Goal: Task Accomplishment & Management: Complete application form

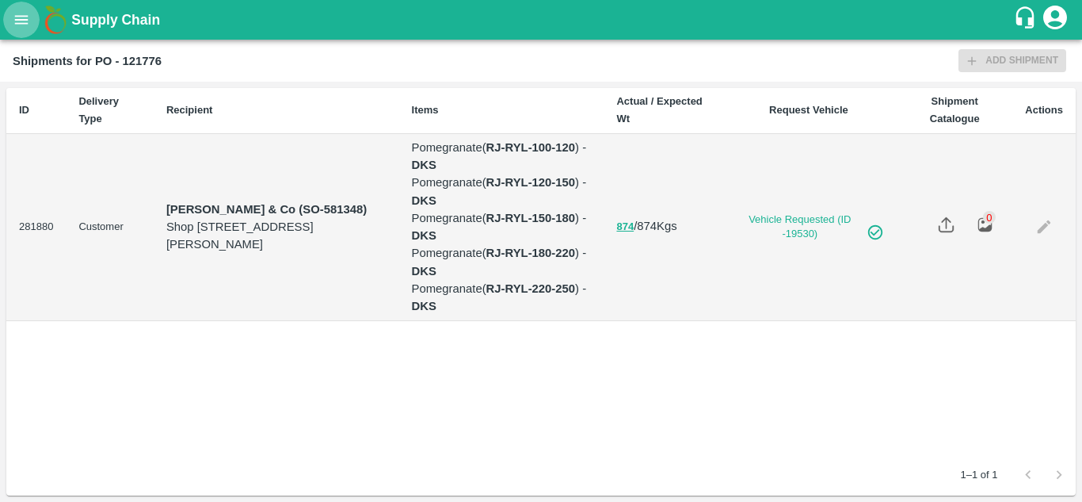
click at [18, 17] on icon "open drawer" at bounding box center [21, 19] width 17 height 17
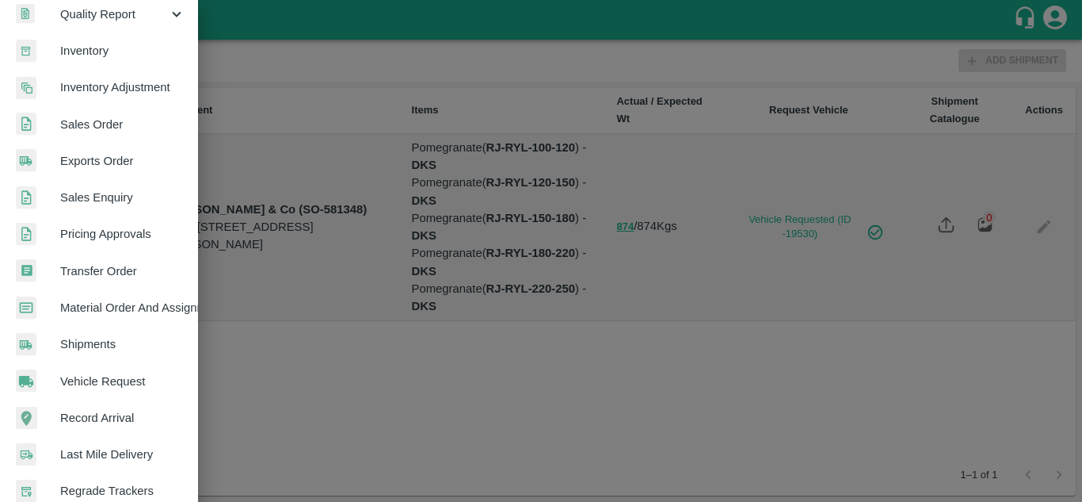
scroll to position [288, 0]
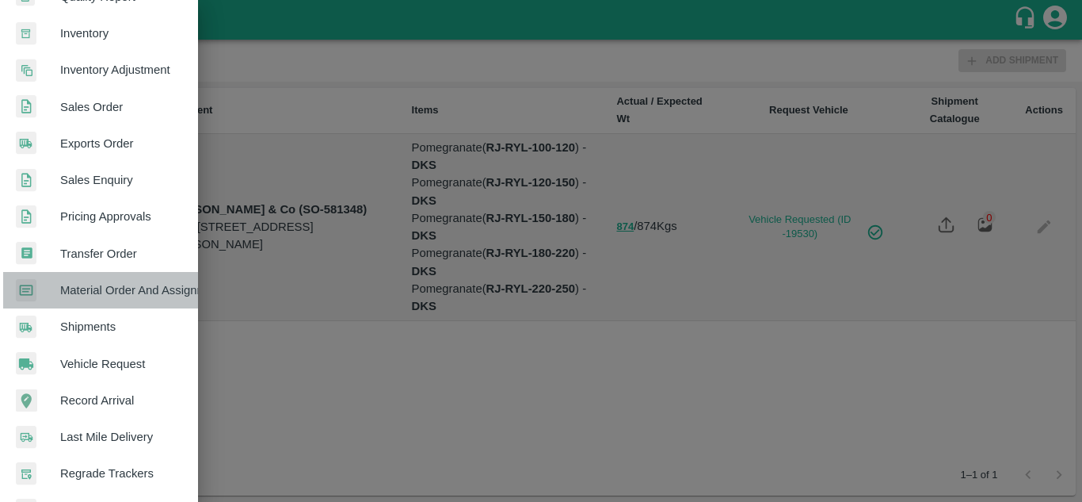
click at [123, 292] on span "Material Order And Assignment" at bounding box center [122, 289] width 125 height 17
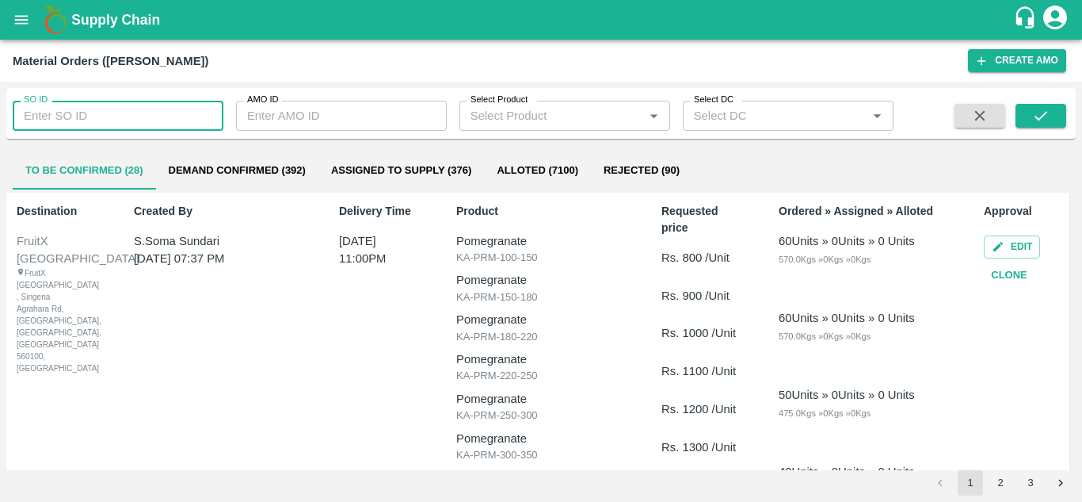
click at [100, 121] on input "SO ID" at bounding box center [118, 116] width 211 height 30
type input "606861"
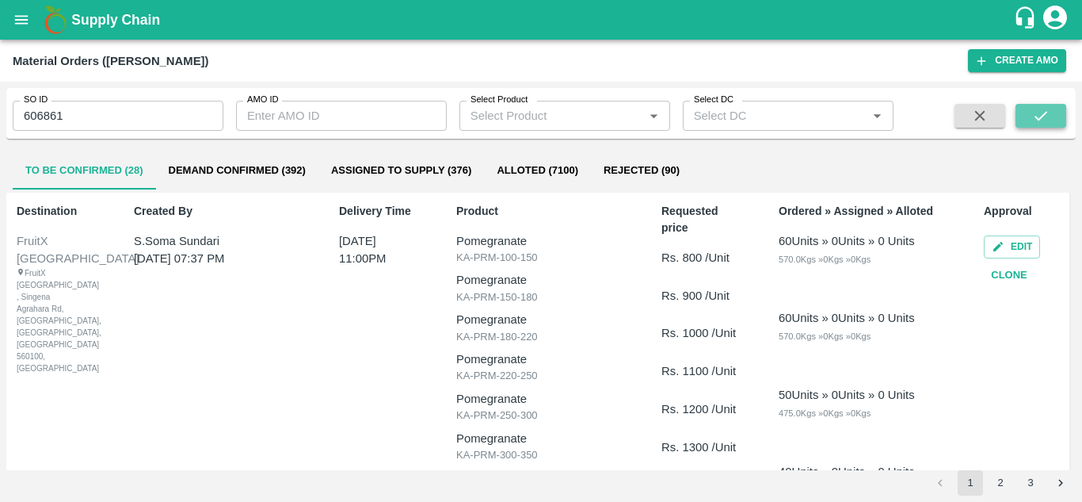
click at [1039, 110] on icon "submit" at bounding box center [1040, 115] width 17 height 17
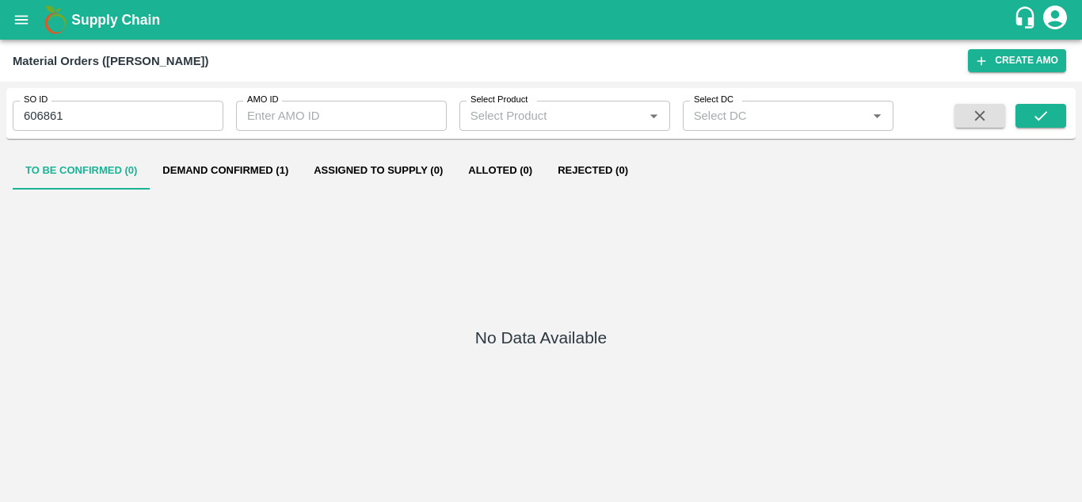
click at [200, 175] on button "Demand Confirmed (1)" at bounding box center [225, 170] width 151 height 38
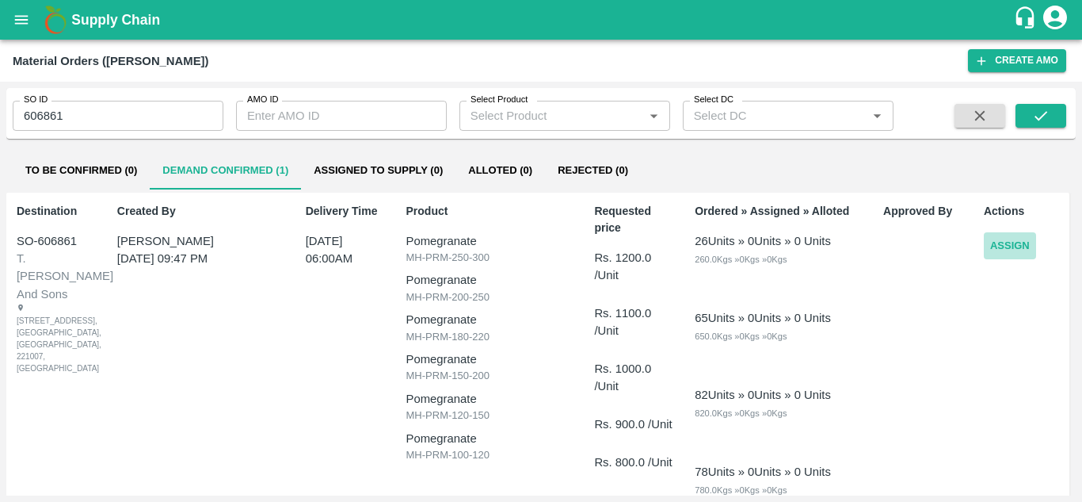
click at [1013, 249] on button "Assign" at bounding box center [1010, 246] width 52 height 28
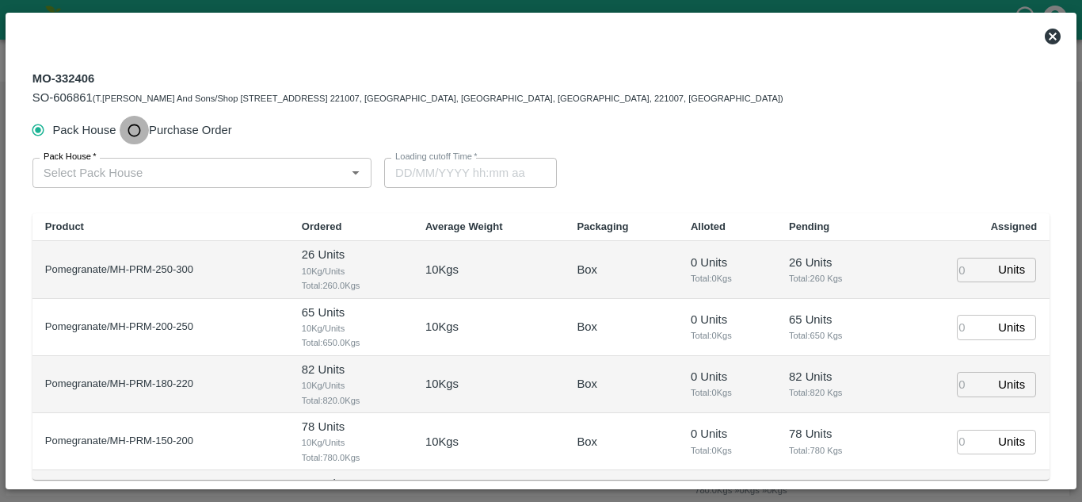
click at [127, 135] on input "Purchase Order" at bounding box center [134, 130] width 29 height 29
radio input "true"
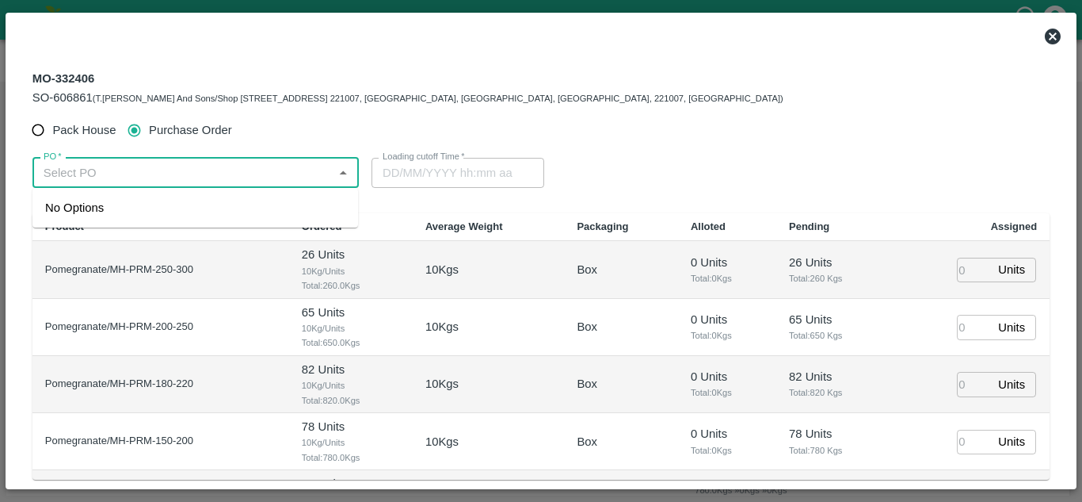
click at [166, 164] on input "PO   *" at bounding box center [182, 172] width 291 height 21
click at [168, 204] on div "PO-179959(SHIVAJI RAJARAM AVACHAR-9552904036)" at bounding box center [162, 207] width 234 height 17
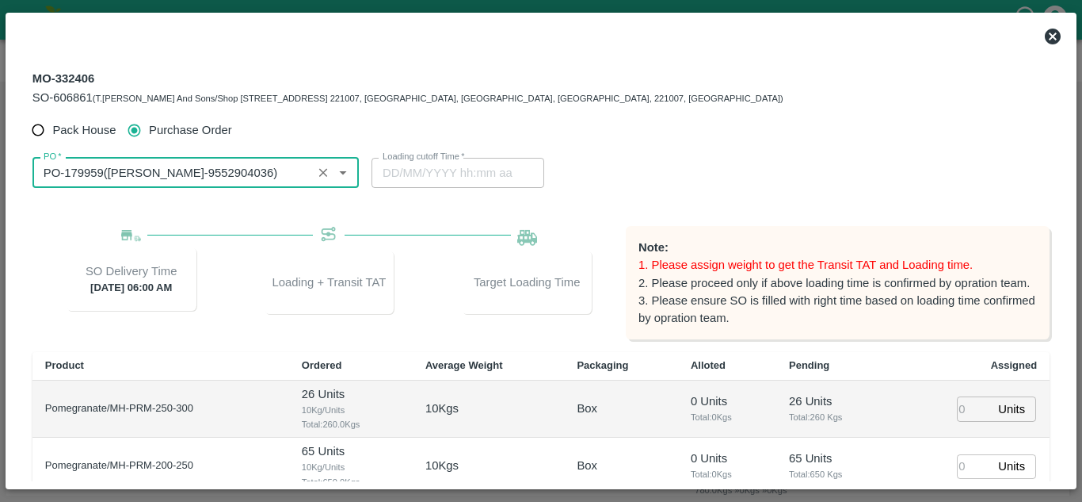
type input "PO-179959(SHIVAJI RAJARAM AVACHAR-9552904036)"
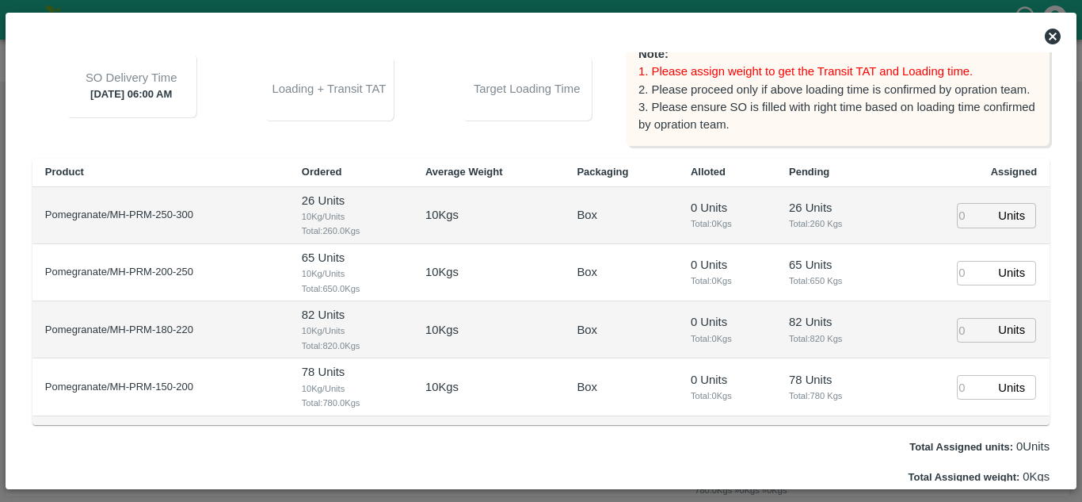
scroll to position [198, 0]
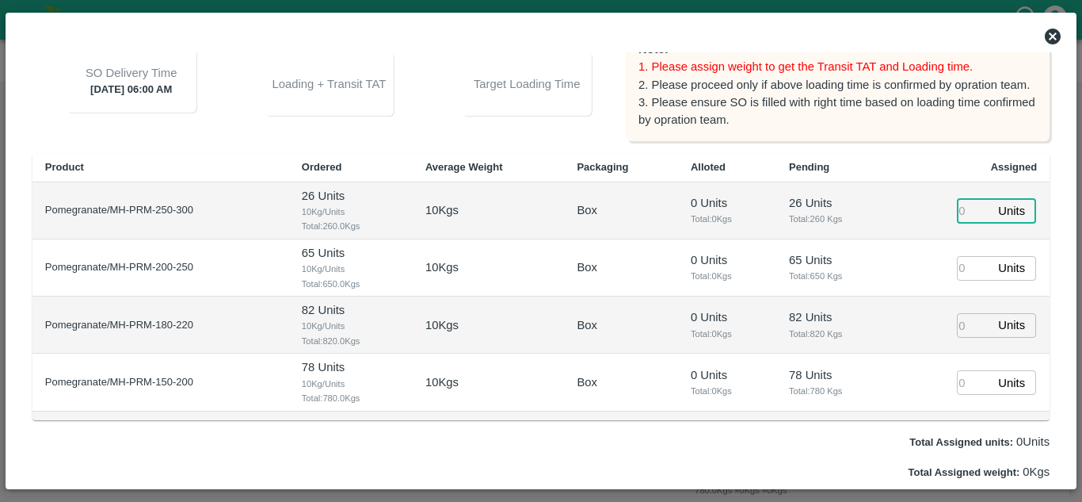
click at [957, 218] on input "number" at bounding box center [974, 210] width 35 height 25
type input "1"
type input "13/10/2025 05:14 AM"
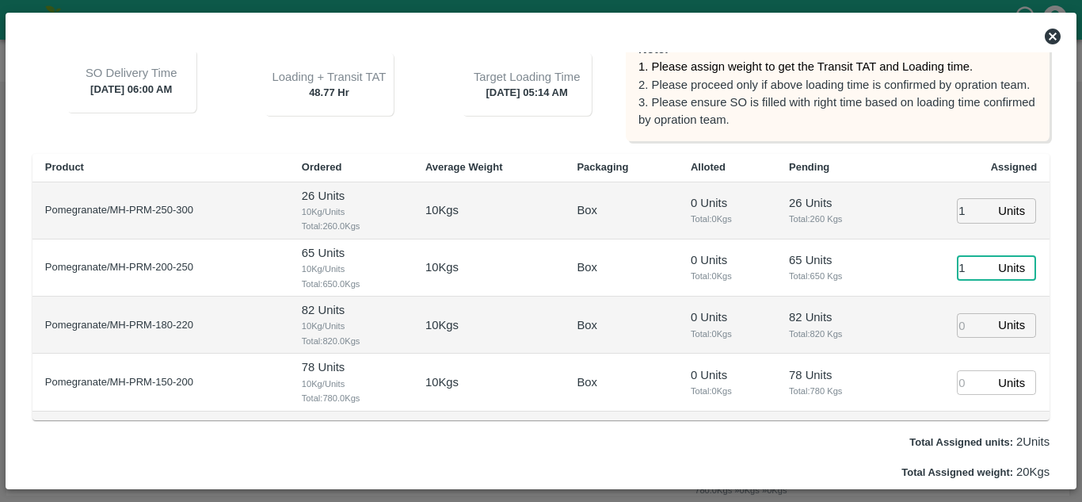
type input "1"
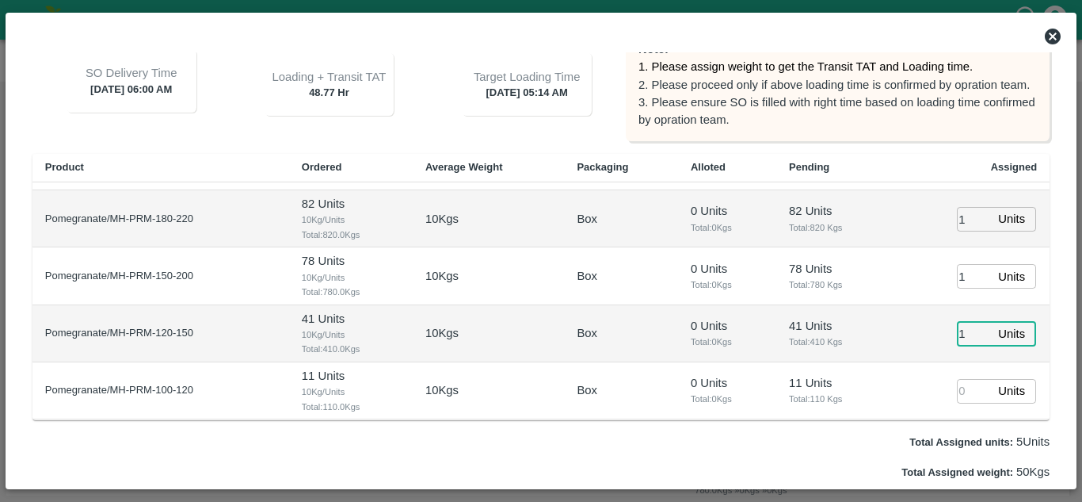
type input "1"
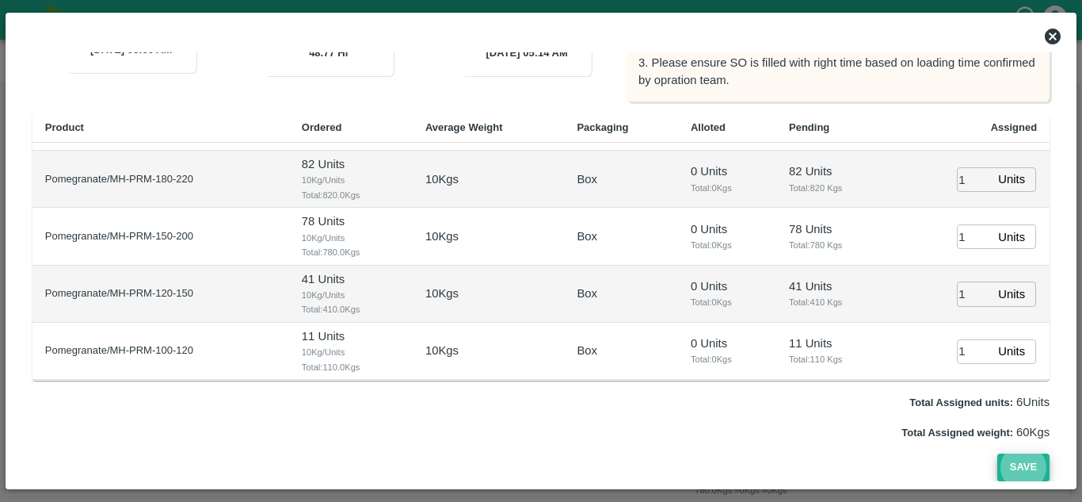
click at [997, 453] on button "Save" at bounding box center [1023, 467] width 52 height 28
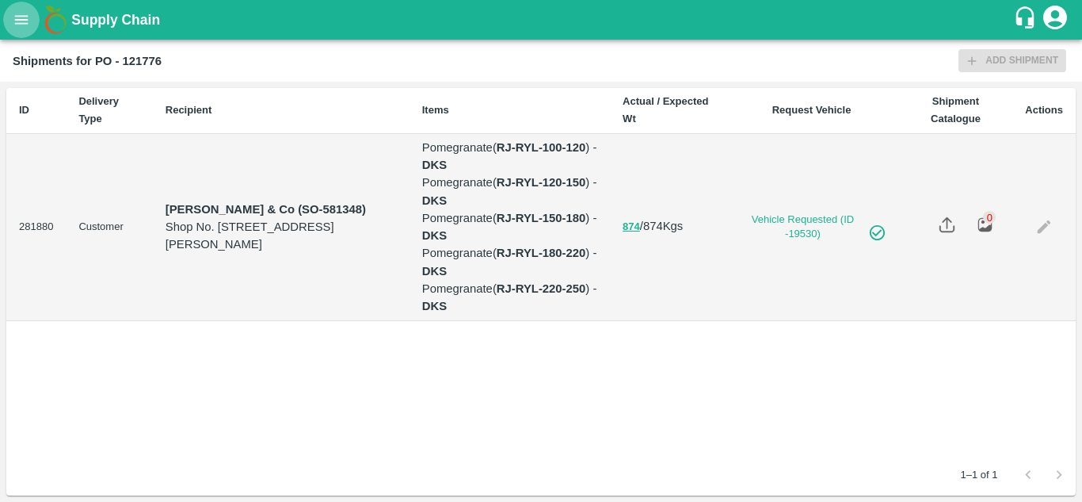
click at [13, 29] on icon "open drawer" at bounding box center [21, 19] width 17 height 17
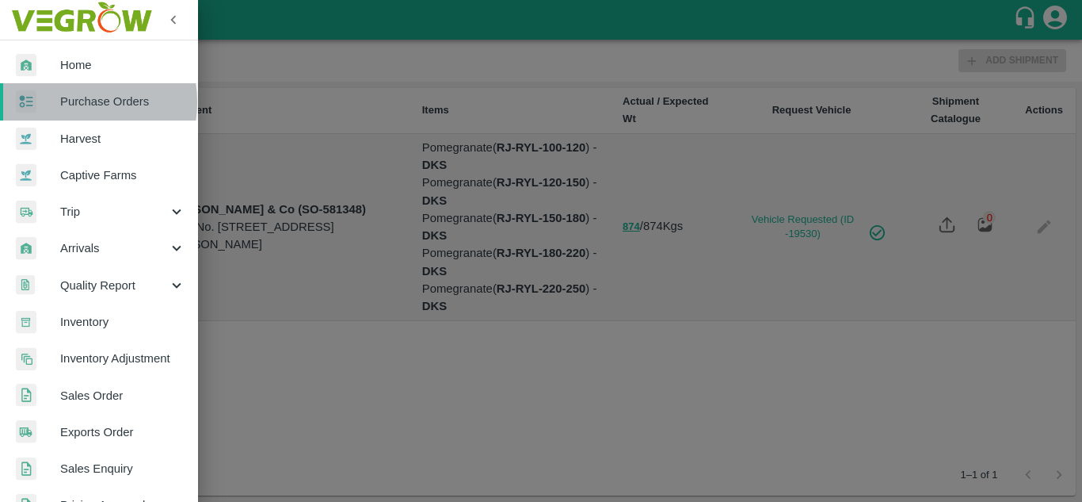
click at [67, 102] on span "Purchase Orders" at bounding box center [122, 101] width 125 height 17
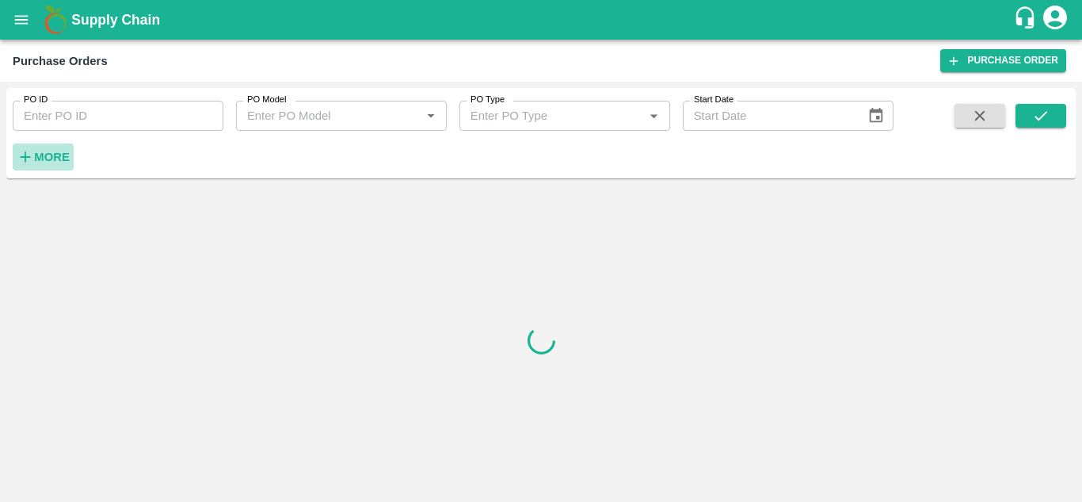
click at [44, 162] on strong "More" at bounding box center [52, 157] width 36 height 13
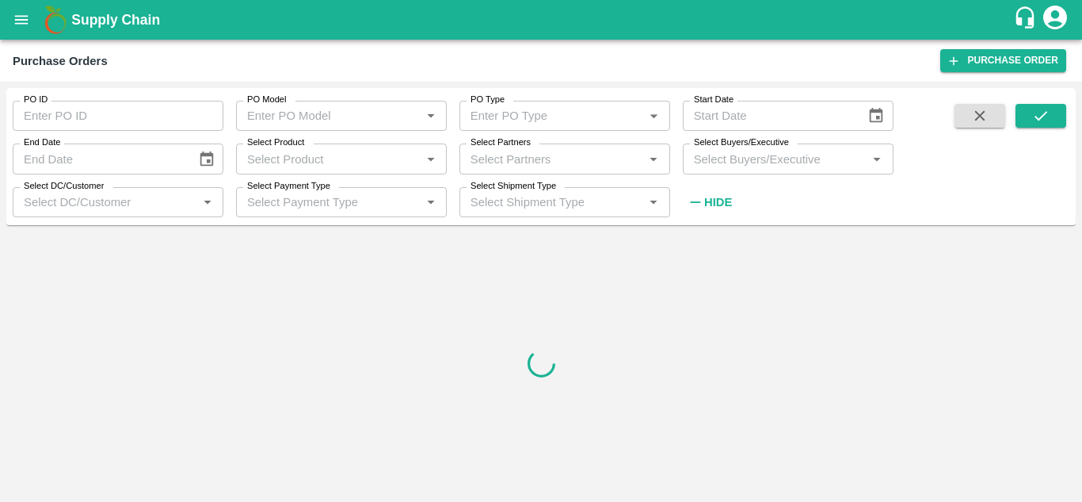
click at [753, 162] on input "Select Buyers/Executive" at bounding box center [775, 158] width 175 height 21
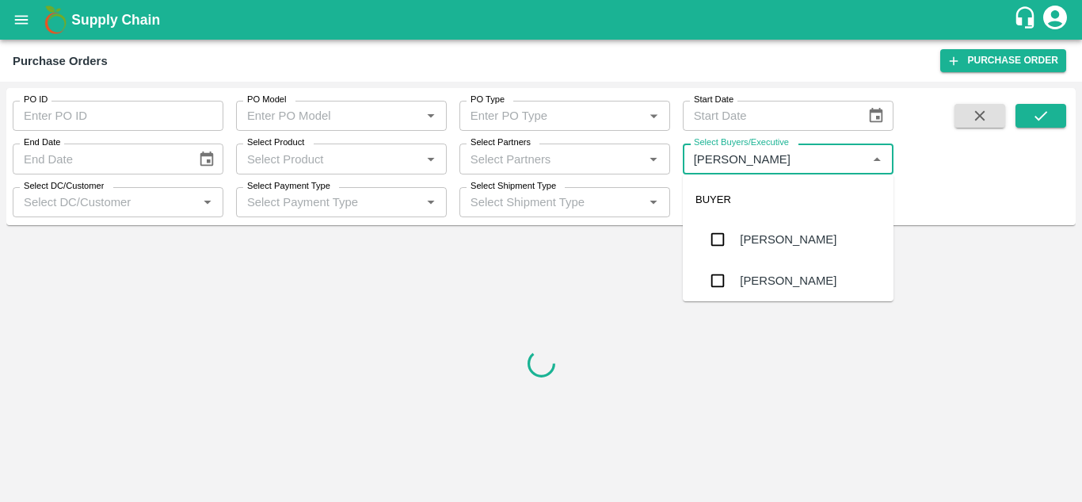
type input "Avinash"
click at [719, 273] on input "checkbox" at bounding box center [718, 281] width 32 height 32
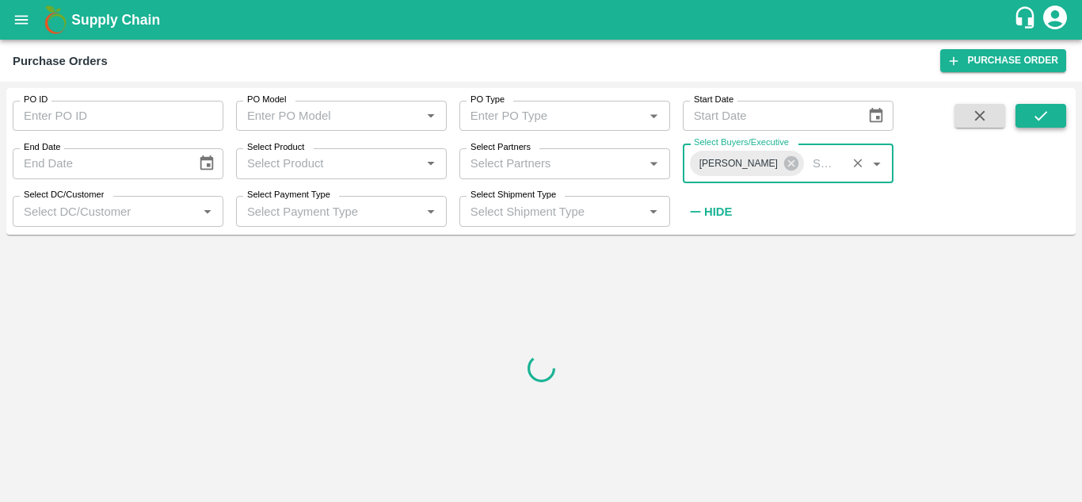
click at [1032, 118] on icon "submit" at bounding box center [1040, 115] width 17 height 17
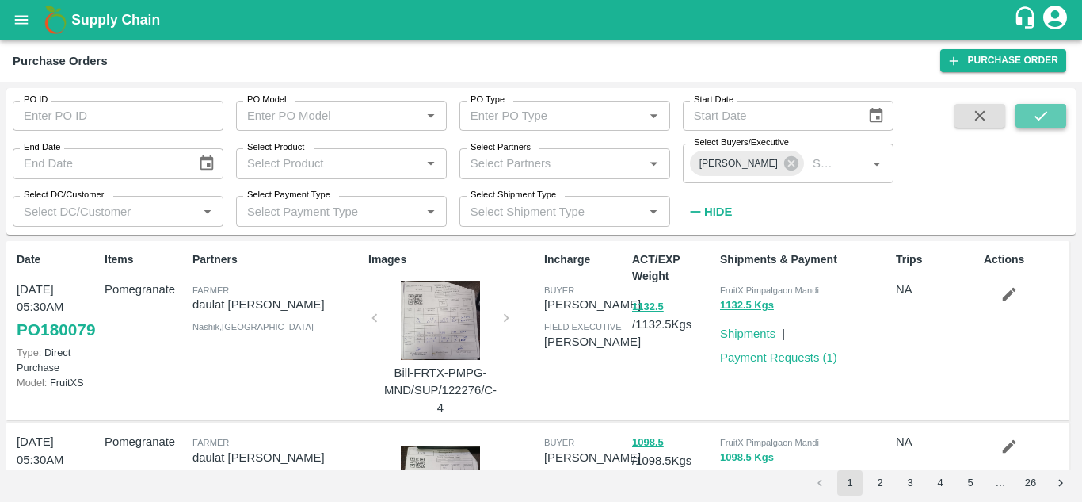
click at [1032, 118] on icon "submit" at bounding box center [1040, 115] width 17 height 17
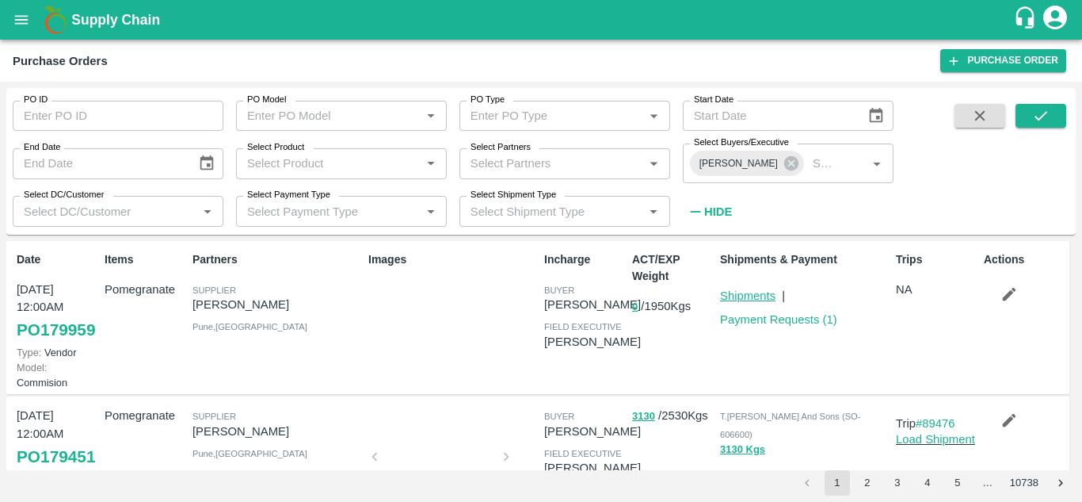
click at [758, 300] on link "Shipments" at bounding box center [747, 295] width 55 height 13
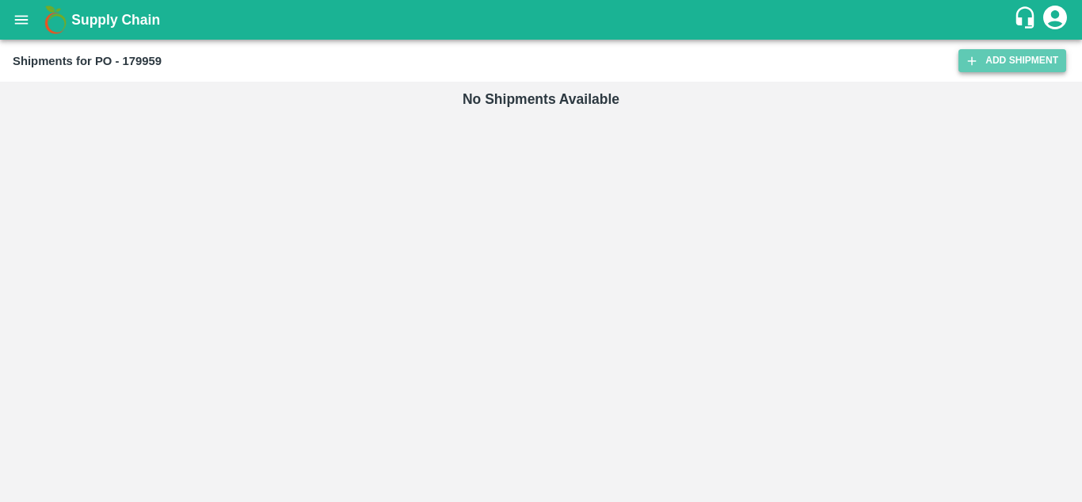
click at [1019, 67] on link "Add Shipment" at bounding box center [1013, 60] width 108 height 23
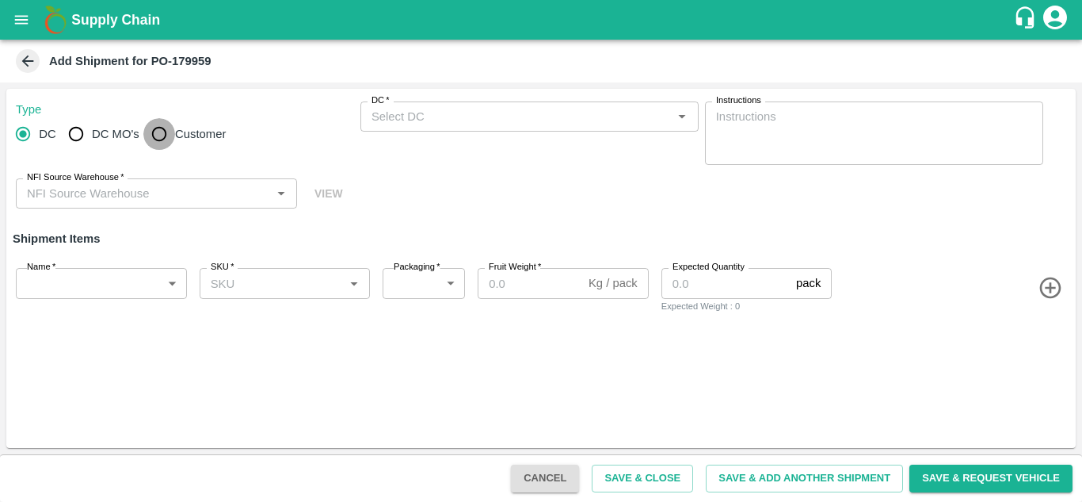
click at [155, 134] on input "Customer" at bounding box center [159, 134] width 32 height 32
radio input "true"
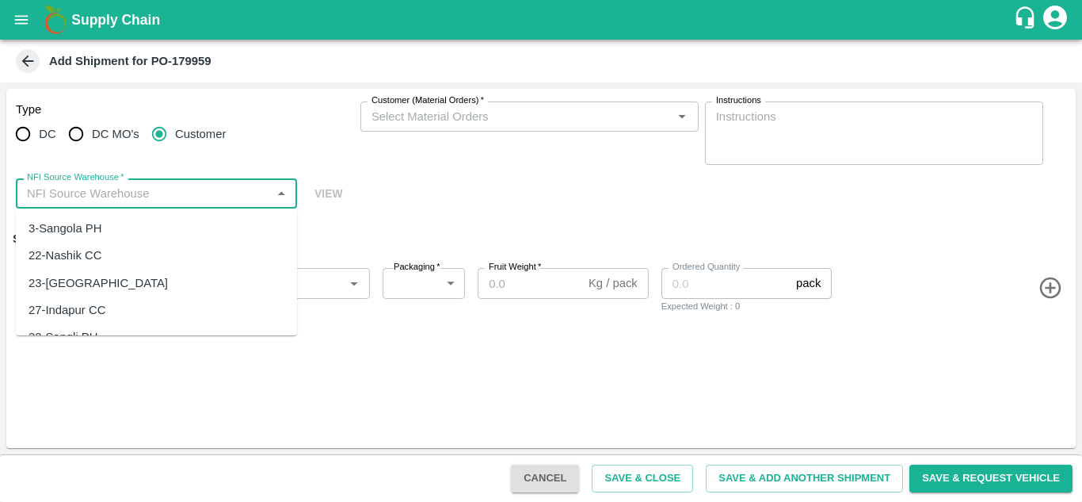
click at [151, 196] on input "NFI Source Warehouse   *" at bounding box center [144, 193] width 246 height 21
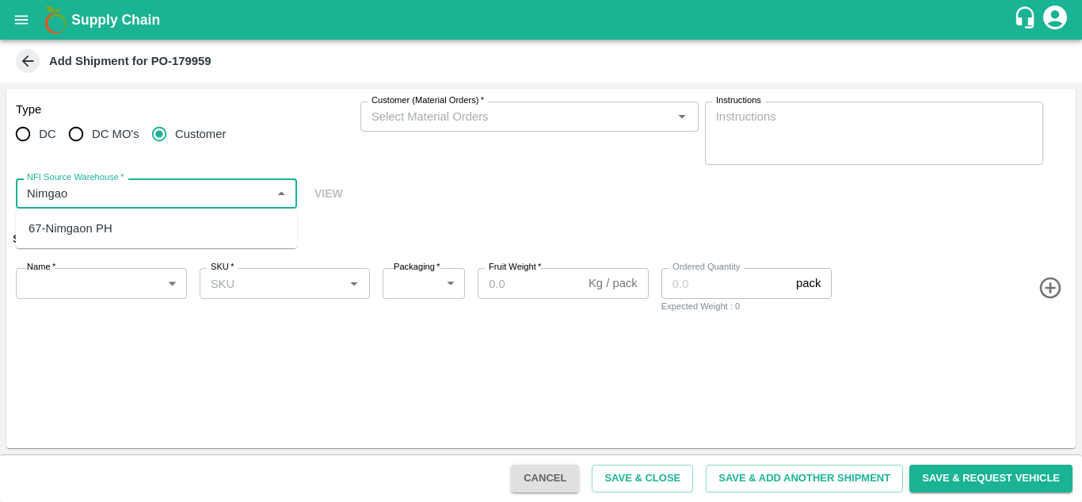
click at [109, 219] on div "67-Nimgaon PH" at bounding box center [71, 227] width 84 height 17
type input "67-Nimgaon PH"
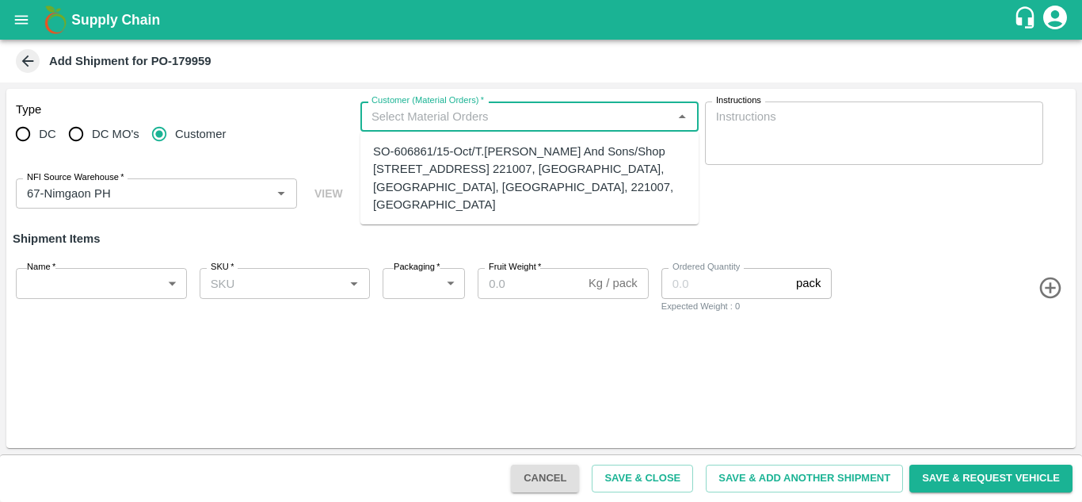
click at [448, 117] on input "Customer (Material Orders)   *" at bounding box center [516, 116] width 303 height 21
click at [426, 170] on div "SO-606861/15-Oct/T.Kishore Kapoor And Sons/Shop No B 27 , , Pahariya fruit mand…" at bounding box center [529, 178] width 313 height 71
type input "SO-606861/15-Oct/T.Kishore Kapoor And Sons/Shop No B 27 , , Pahariya fruit mand…"
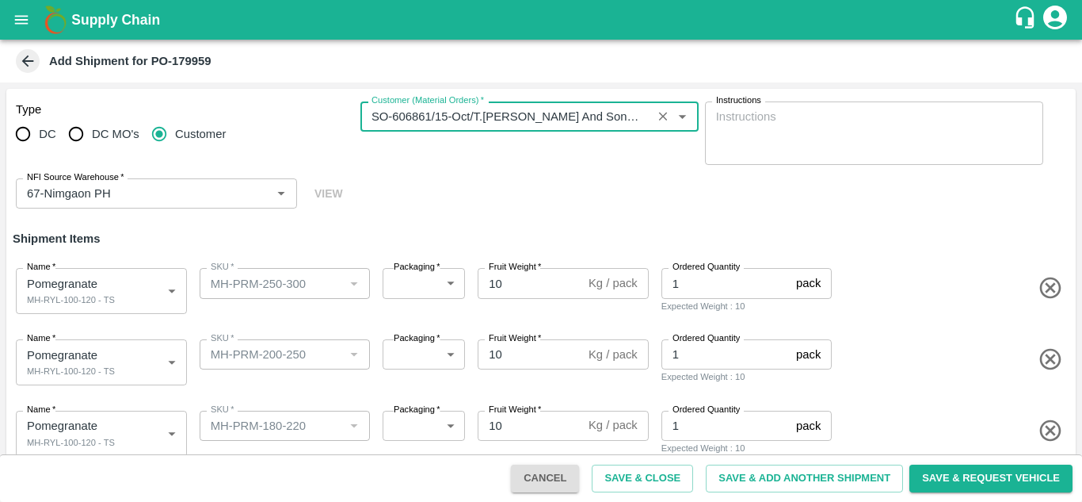
scroll to position [235, 0]
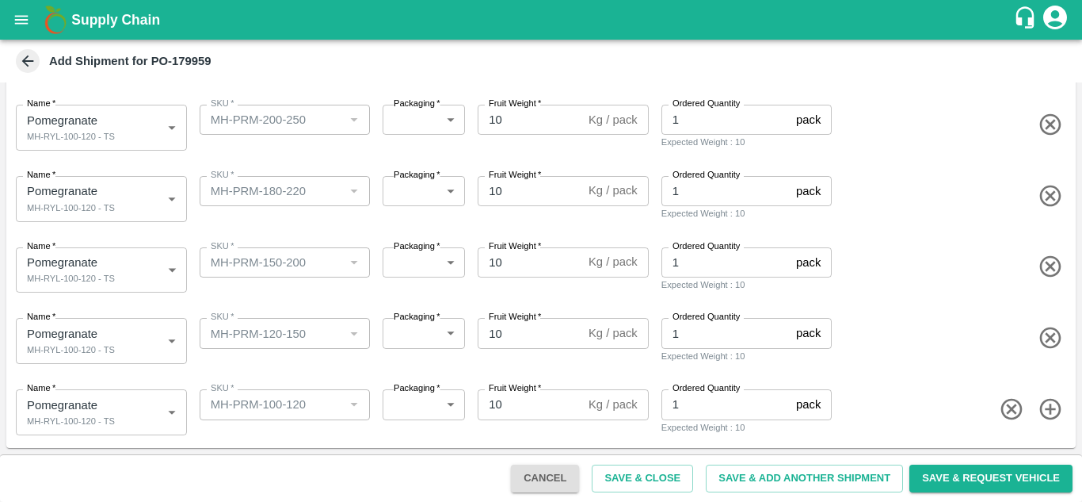
click at [66, 346] on body "Supply Chain Add Shipment for PO-179959 Type DC DC MO's Customer Customer (Mate…" at bounding box center [541, 251] width 1082 height 502
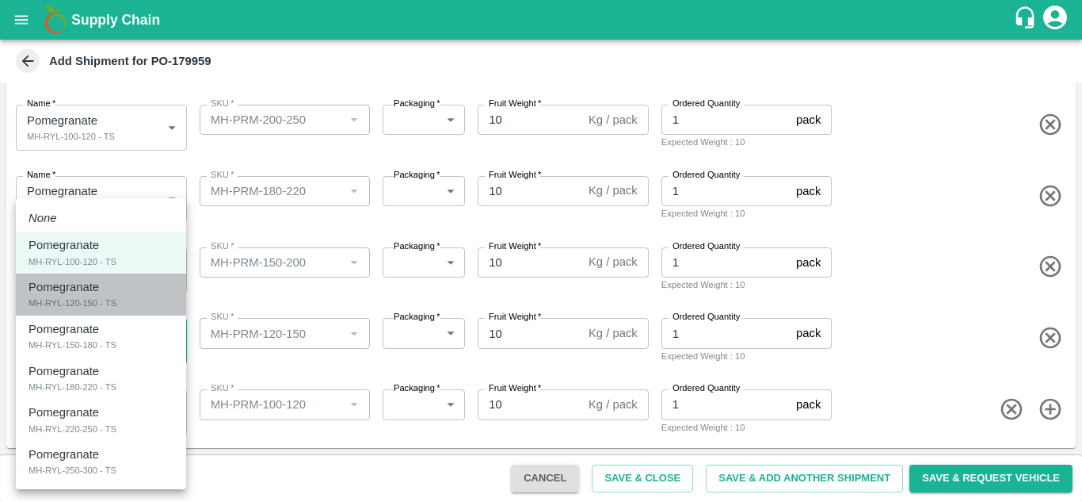
click at [67, 296] on div "MH-RYL-120-150 - TS" at bounding box center [73, 303] width 88 height 14
type input "2103959"
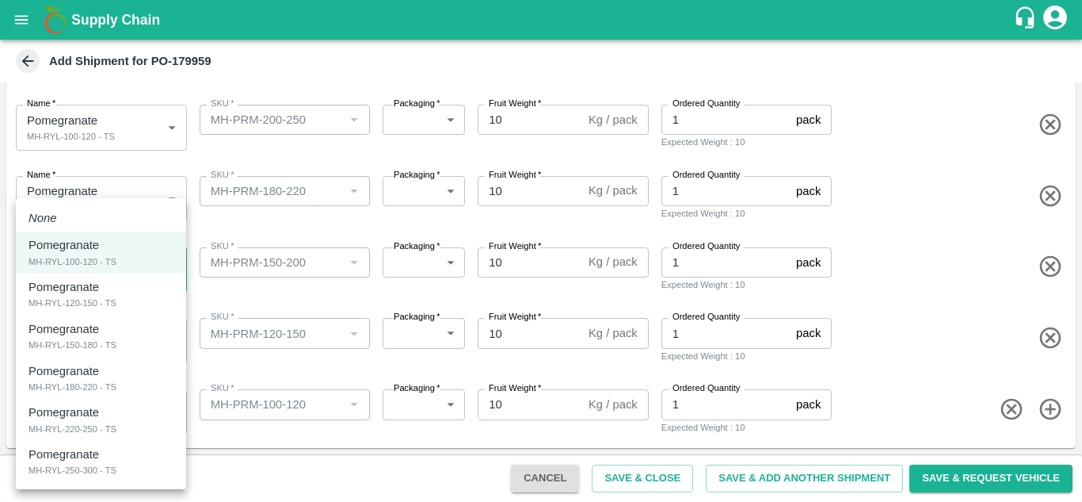
click at [66, 270] on body "Supply Chain Add Shipment for PO-179959 Type DC DC MO's Customer Customer (Mate…" at bounding box center [541, 251] width 1082 height 502
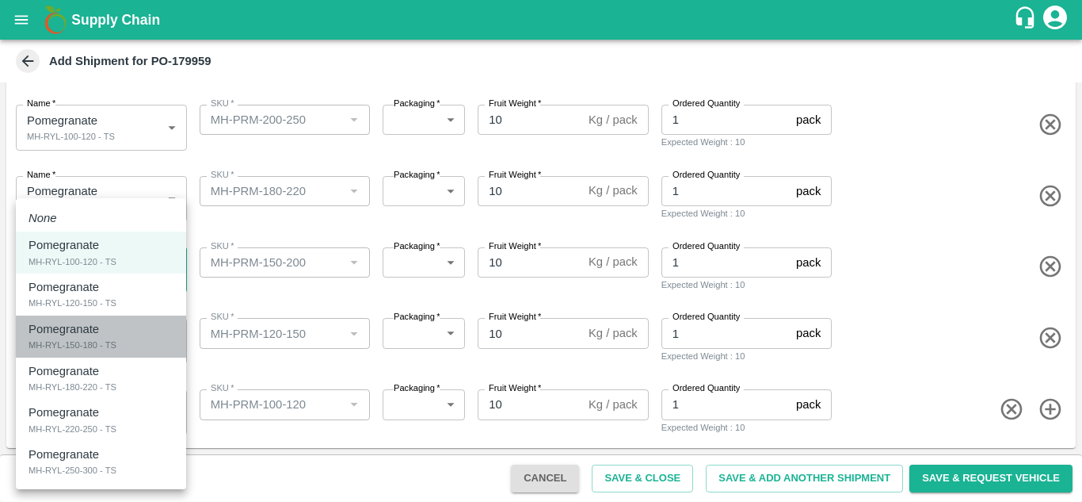
click at [63, 349] on div "MH-RYL-150-180 - TS" at bounding box center [73, 345] width 88 height 14
type input "2103960"
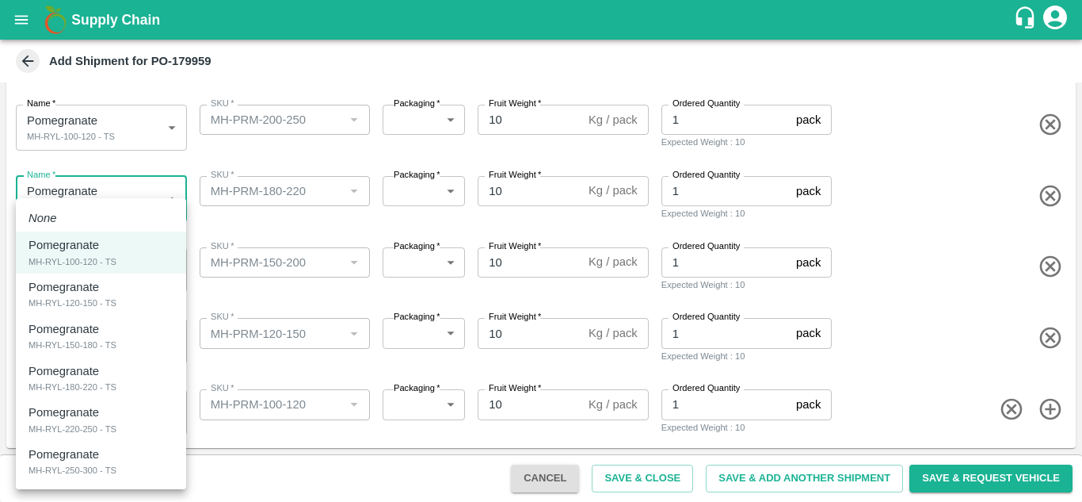
click at [53, 202] on body "Supply Chain Add Shipment for PO-179959 Type DC DC MO's Customer Customer (Mate…" at bounding box center [541, 251] width 1082 height 502
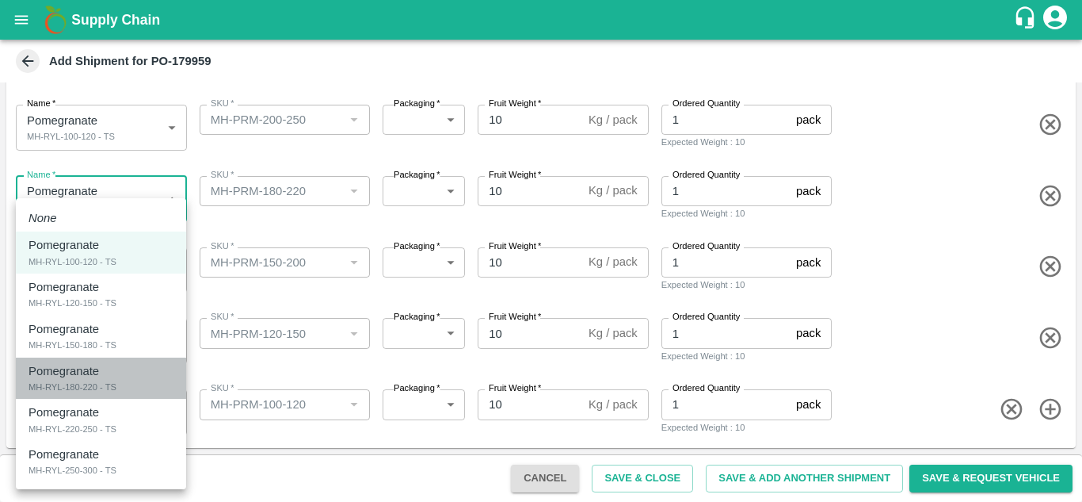
click at [56, 367] on p "Pomegranate" at bounding box center [64, 370] width 71 height 17
type input "2103961"
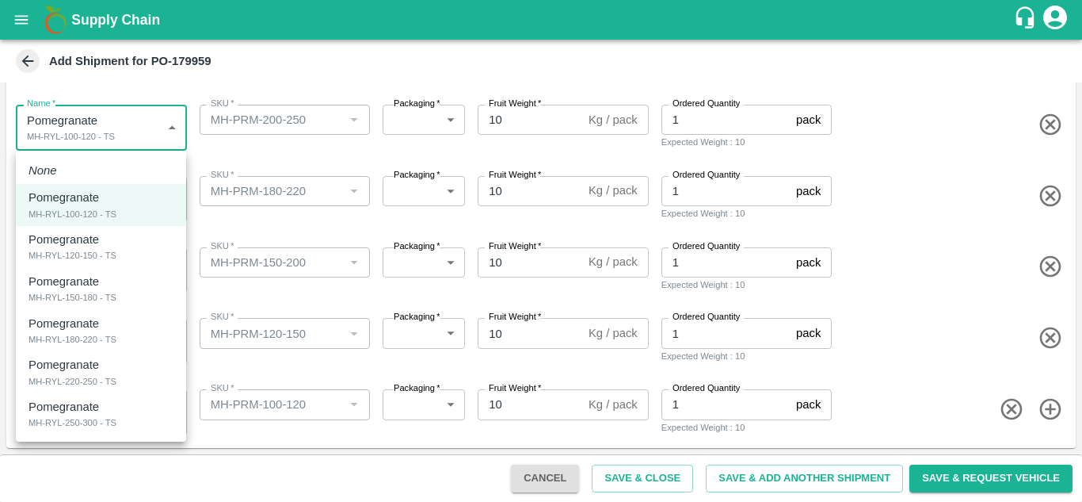
click at [76, 130] on body "Supply Chain Add Shipment for PO-179959 Type DC DC MO's Customer Customer (Mate…" at bounding box center [541, 251] width 1082 height 502
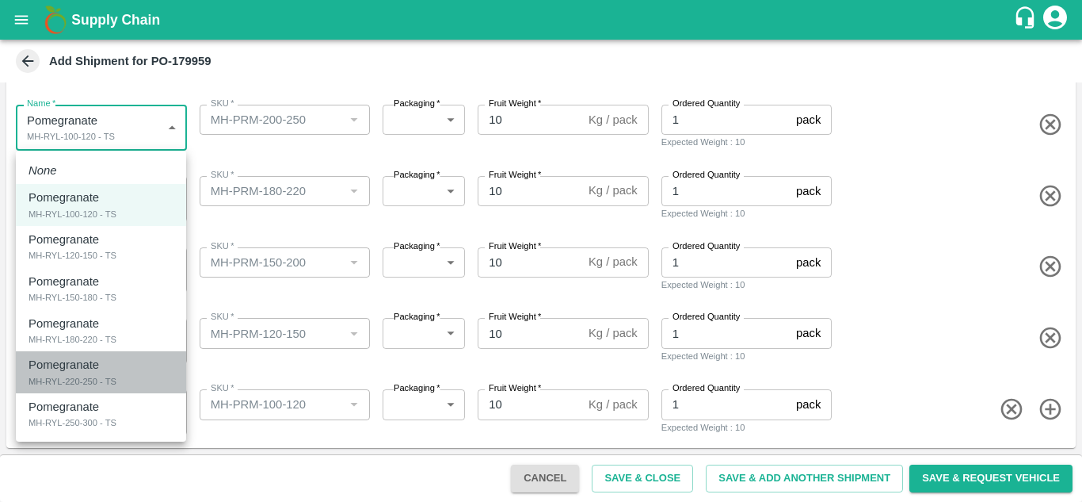
click at [67, 368] on p "Pomegranate" at bounding box center [64, 364] width 71 height 17
type input "2103962"
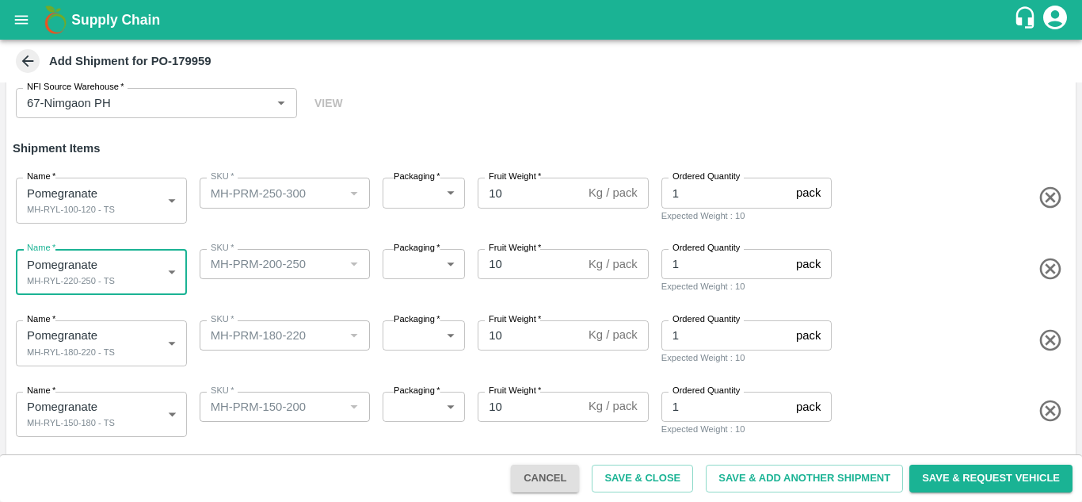
scroll to position [89, 0]
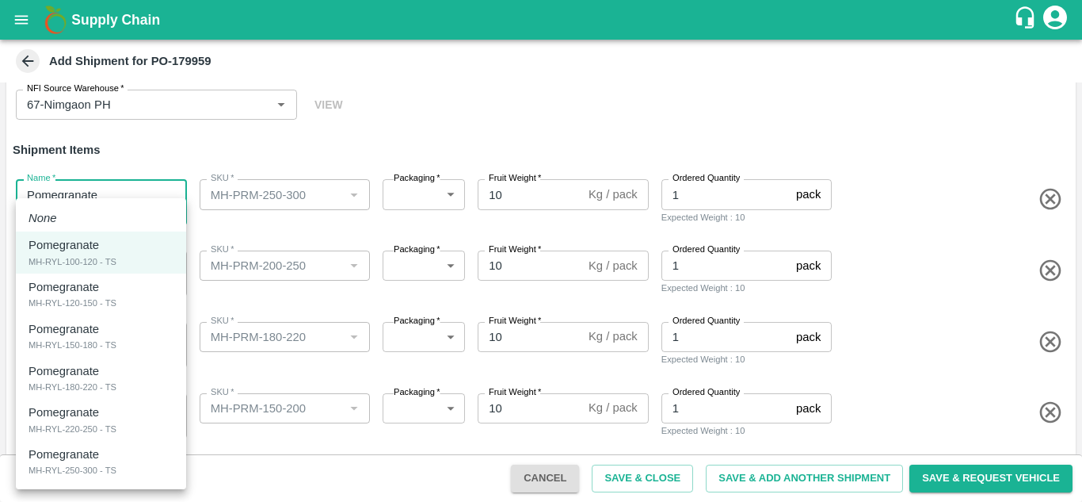
click at [72, 207] on body "Supply Chain Add Shipment for PO-179959 Type DC DC MO's Customer Customer (Mate…" at bounding box center [541, 251] width 1082 height 502
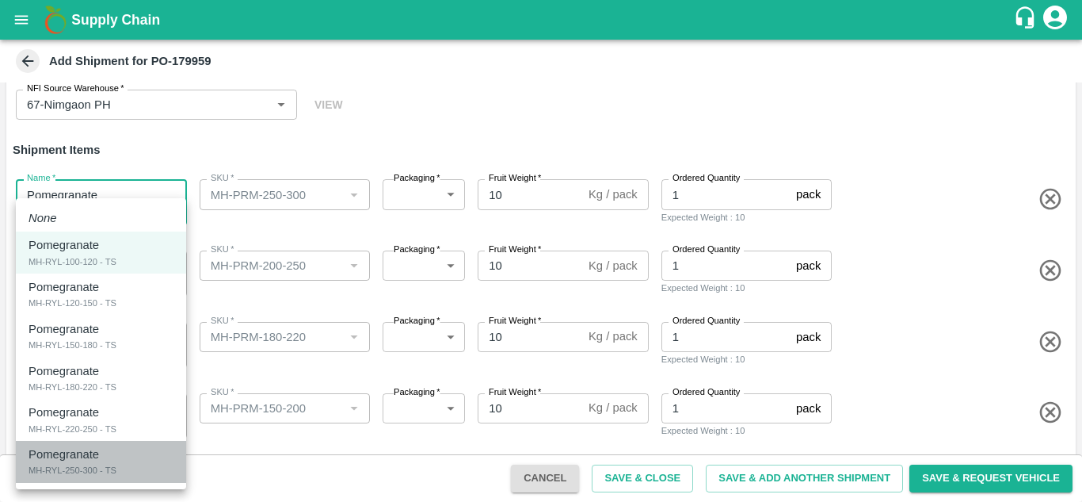
click at [94, 457] on p "Pomegranate" at bounding box center [64, 453] width 71 height 17
type input "2103963"
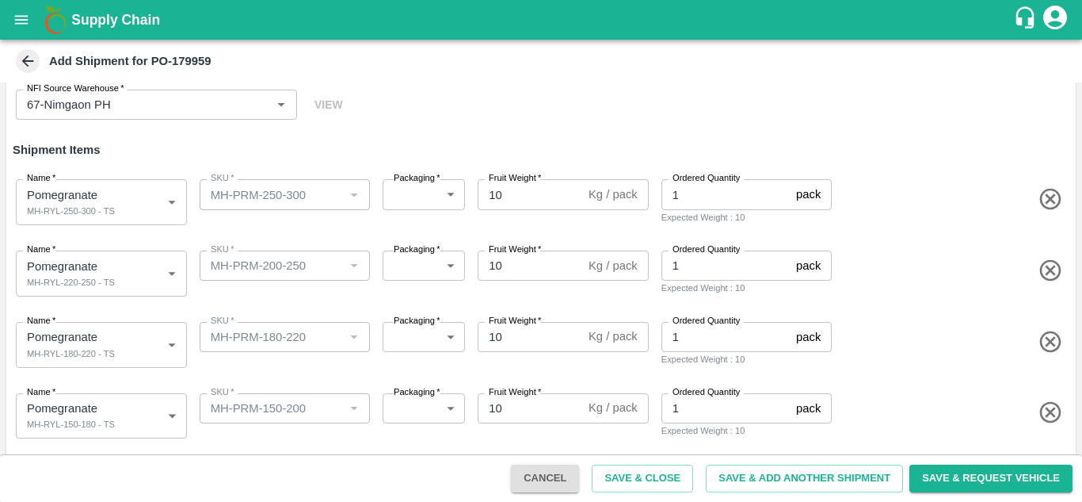
click at [318, 295] on div "SKU   * SKU   *" at bounding box center [281, 270] width 177 height 52
click at [395, 193] on body "Supply Chain Add Shipment for PO-179959 Type DC DC MO's Customer Customer (Mate…" at bounding box center [541, 251] width 1082 height 502
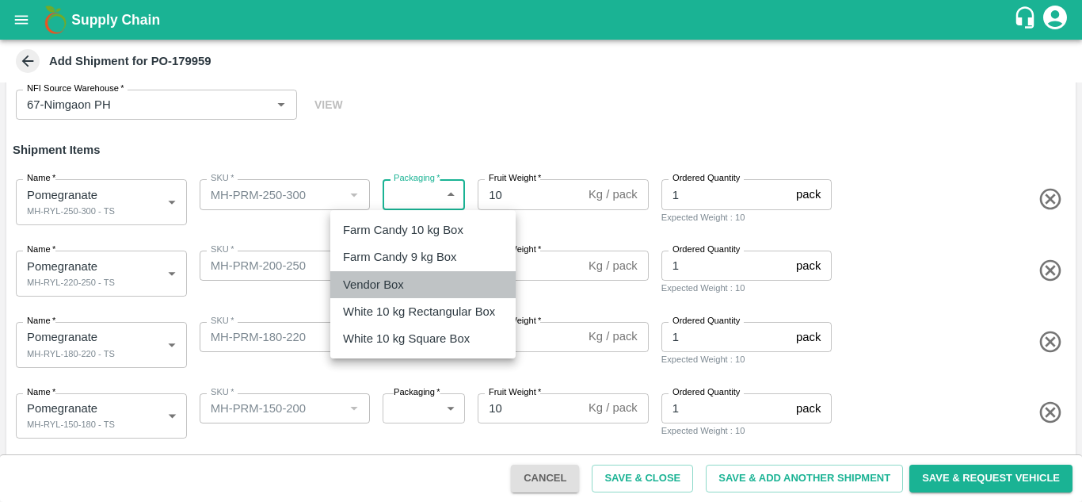
click at [395, 289] on p "Vendor Box" at bounding box center [373, 284] width 61 height 17
type input "276"
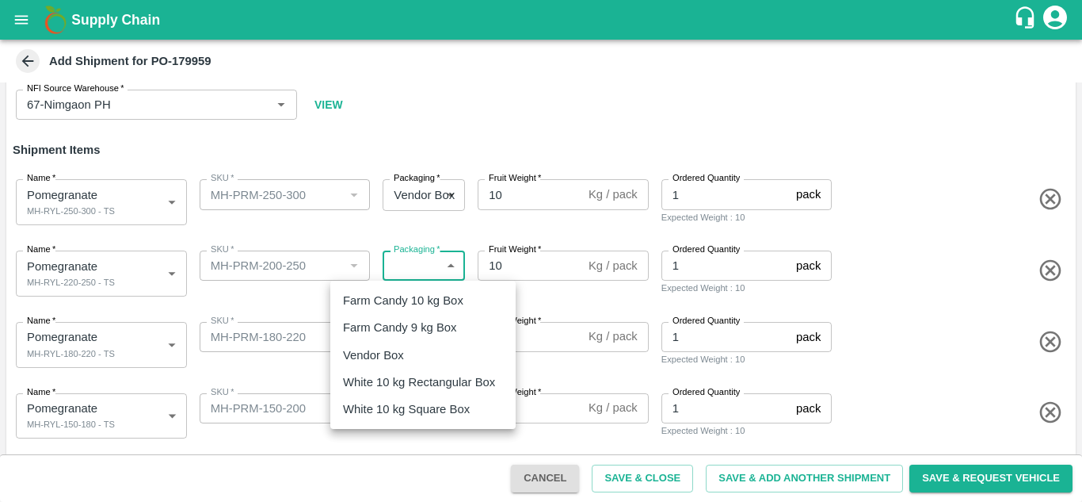
click at [403, 274] on body "Supply Chain Add Shipment for PO-179959 Type DC DC MO's Customer Customer (Mate…" at bounding box center [541, 251] width 1082 height 502
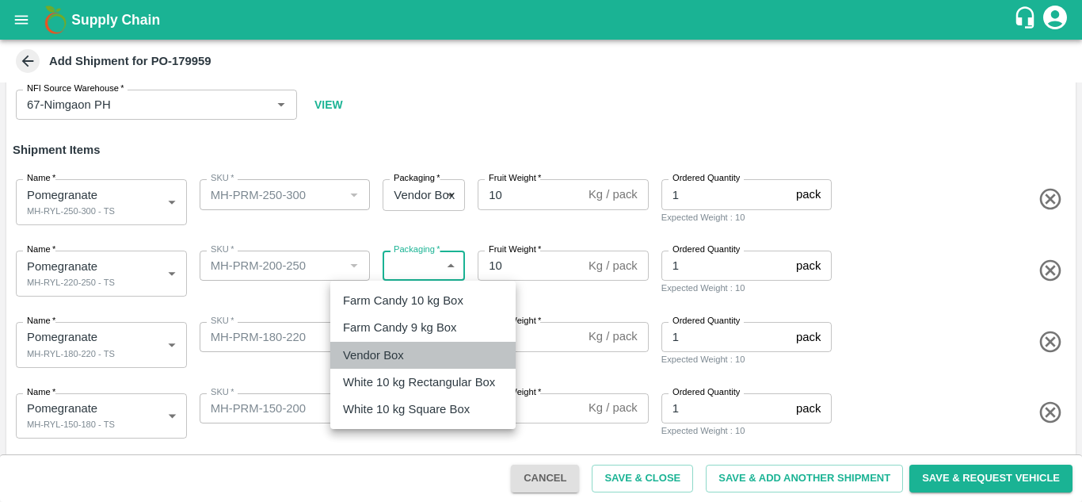
click at [383, 347] on p "Vendor Box" at bounding box center [373, 354] width 61 height 17
type input "276"
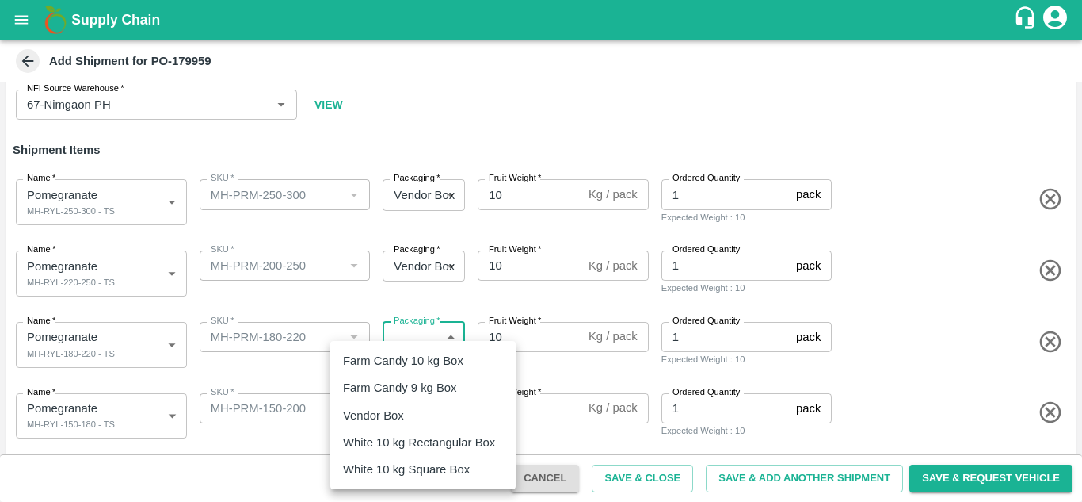
click at [415, 338] on body "Supply Chain Add Shipment for PO-179959 Type DC DC MO's Customer Customer (Mate…" at bounding box center [541, 251] width 1082 height 502
click at [371, 422] on p "Vendor Box" at bounding box center [373, 414] width 61 height 17
type input "276"
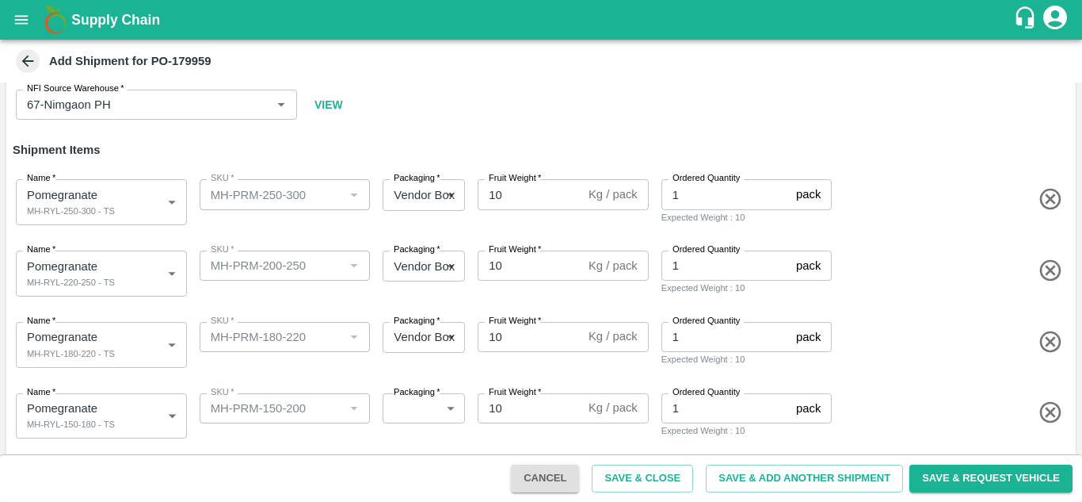
click at [353, 380] on div "Name   * Pomegranate MH-RYL-150-180 - TS 2103960 Name SKU   * SKU   * Packaging…" at bounding box center [538, 413] width 1076 height 78
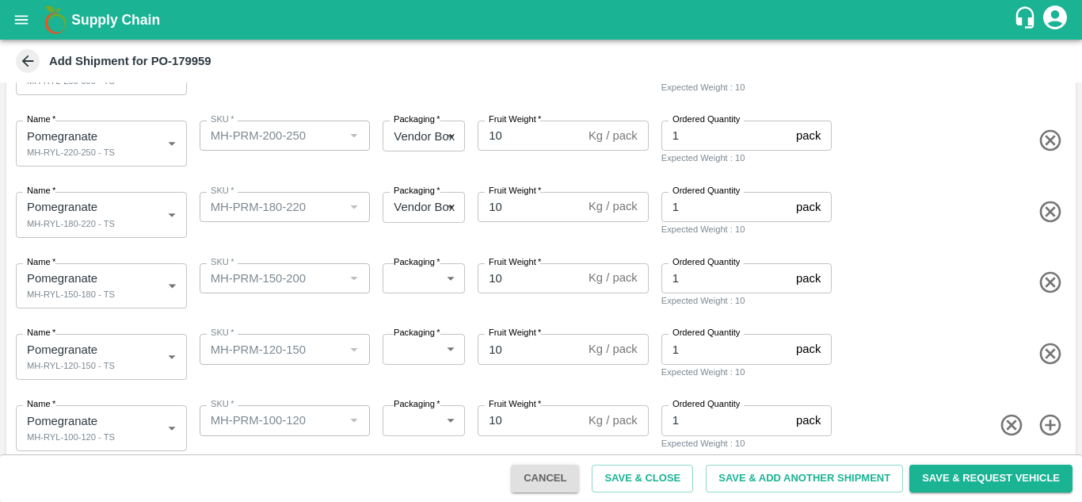
scroll to position [223, 0]
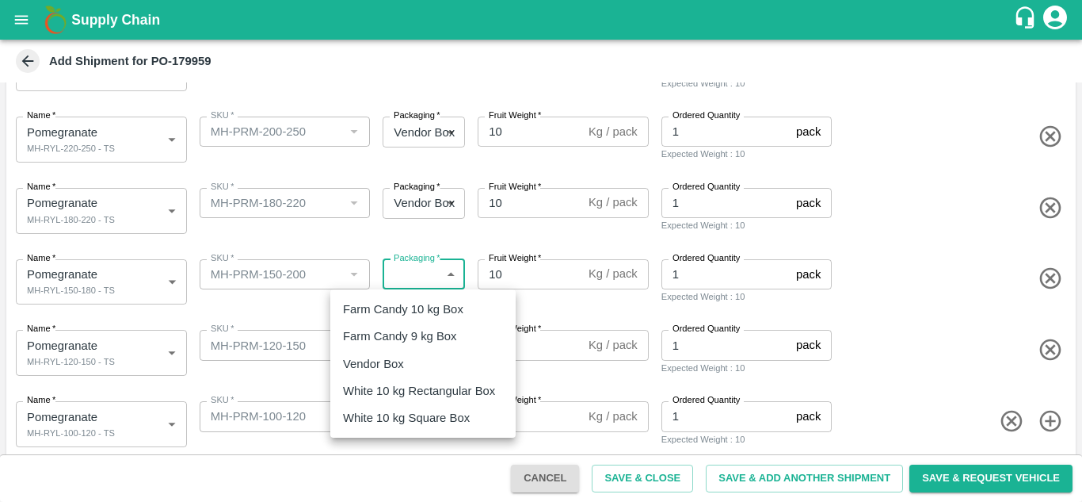
click at [408, 280] on body "Supply Chain Add Shipment for PO-179959 Type DC DC MO's Customer Customer (Mate…" at bounding box center [541, 251] width 1082 height 502
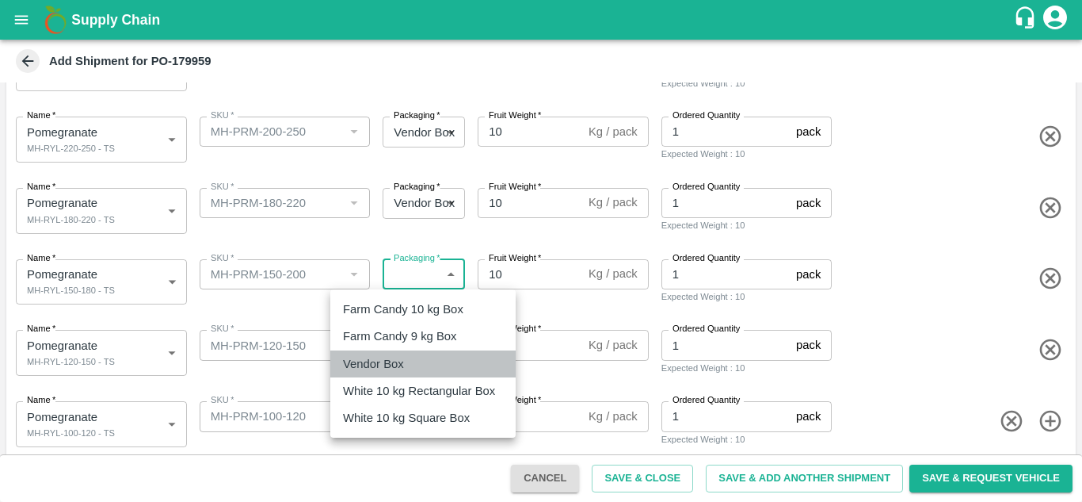
click at [375, 363] on p "Vendor Box" at bounding box center [373, 363] width 61 height 17
type input "276"
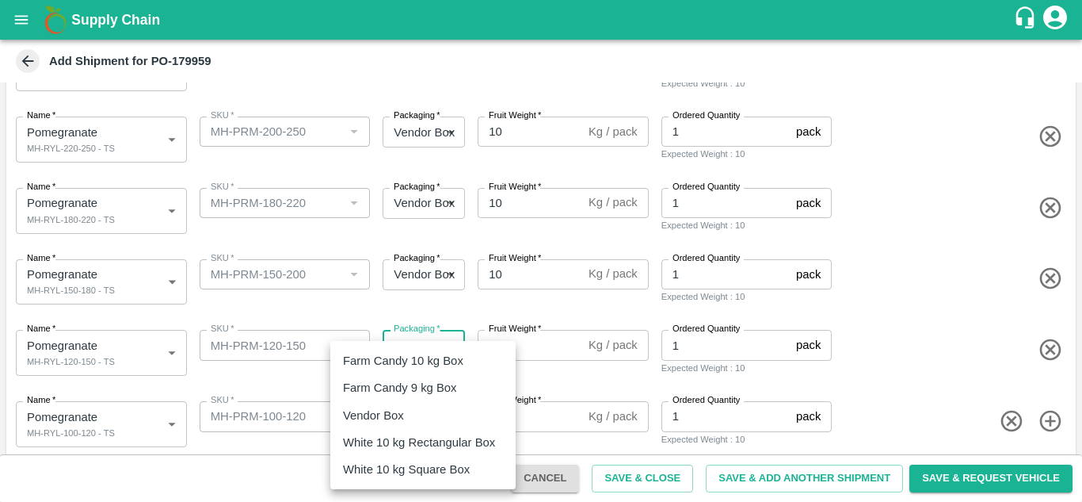
click at [407, 349] on body "Supply Chain Add Shipment for PO-179959 Type DC DC MO's Customer Customer (Mate…" at bounding box center [541, 251] width 1082 height 502
click at [376, 410] on p "Vendor Box" at bounding box center [373, 414] width 61 height 17
type input "276"
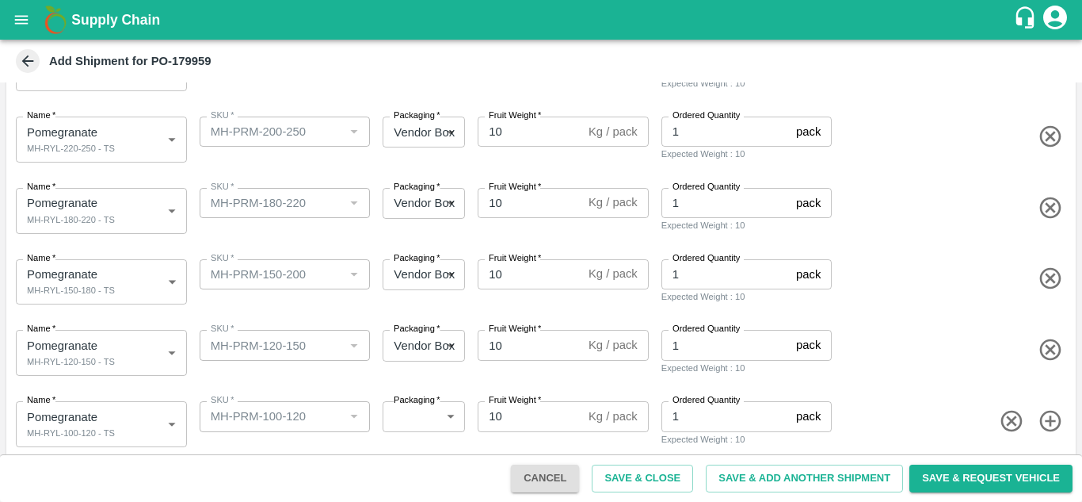
click at [337, 364] on div "SKU   * SKU   *" at bounding box center [281, 349] width 177 height 52
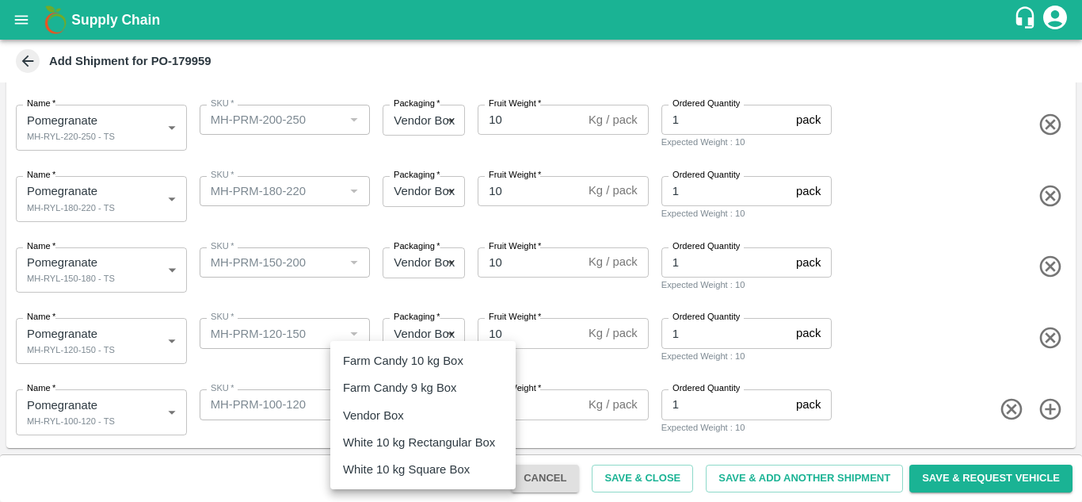
click at [417, 409] on body "Supply Chain Add Shipment for PO-179959 Type DC DC MO's Customer Customer (Mate…" at bounding box center [541, 251] width 1082 height 502
click at [374, 425] on li "Vendor Box" at bounding box center [422, 415] width 185 height 27
type input "276"
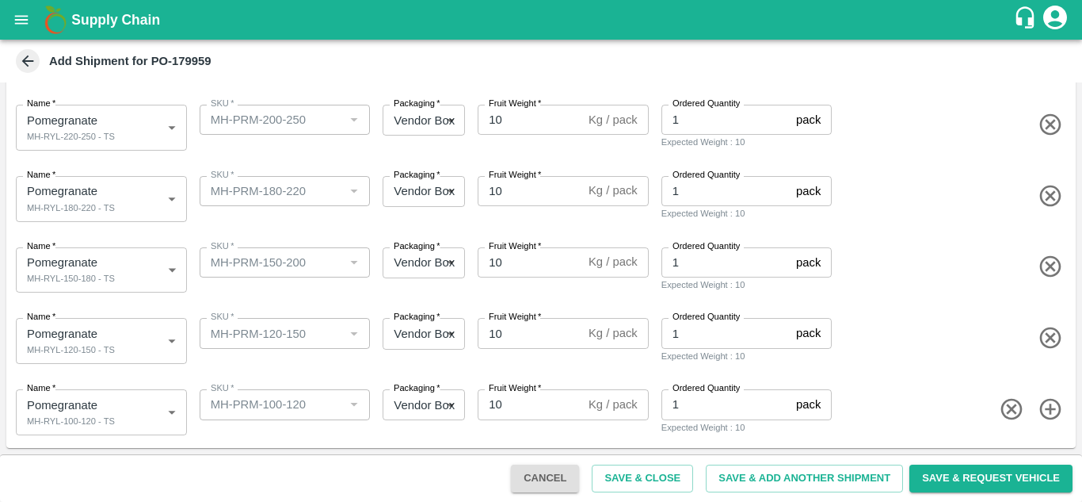
click at [340, 373] on div "Name   * Pomegranate MH-RYL-100-120 - TS 2103958 Name SKU   * SKU   * Packaging…" at bounding box center [538, 409] width 1076 height 78
click at [643, 471] on button "Save & Close" at bounding box center [642, 478] width 101 height 28
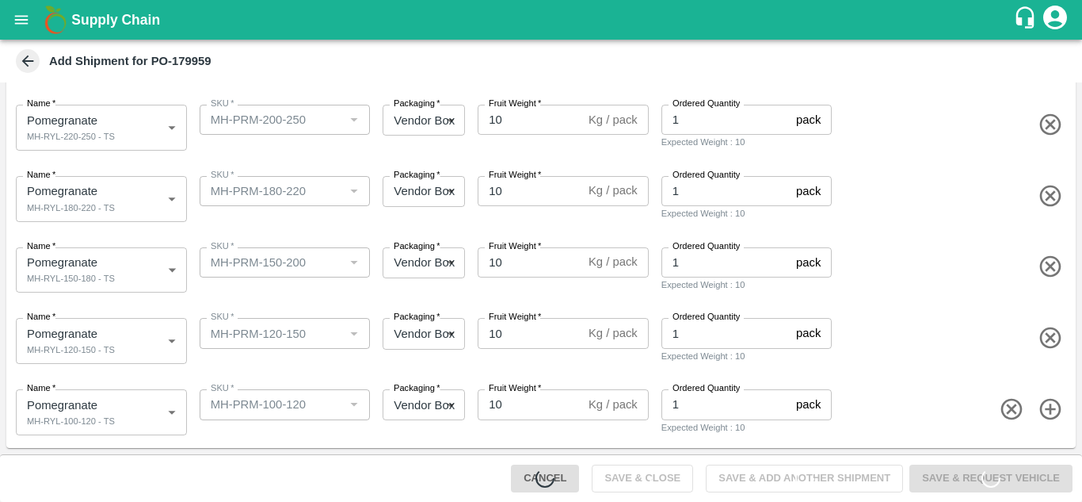
scroll to position [0, 0]
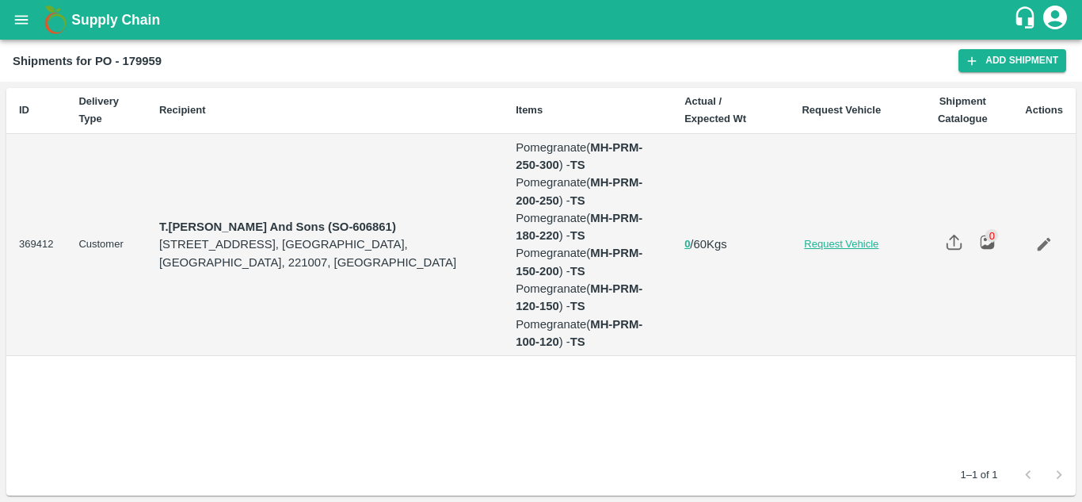
click at [835, 246] on link "Request Vehicle" at bounding box center [841, 244] width 117 height 15
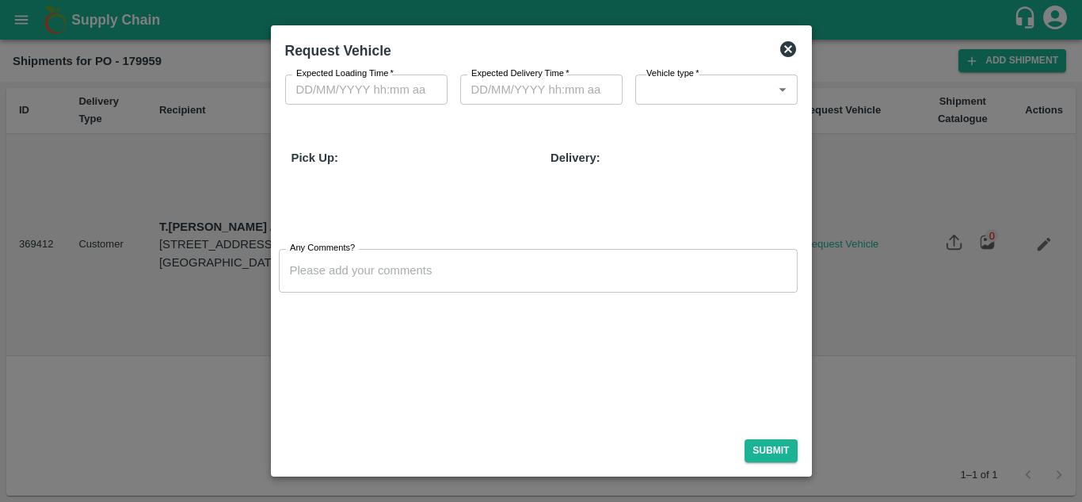
type input "13/10/2025 05:14 AM"
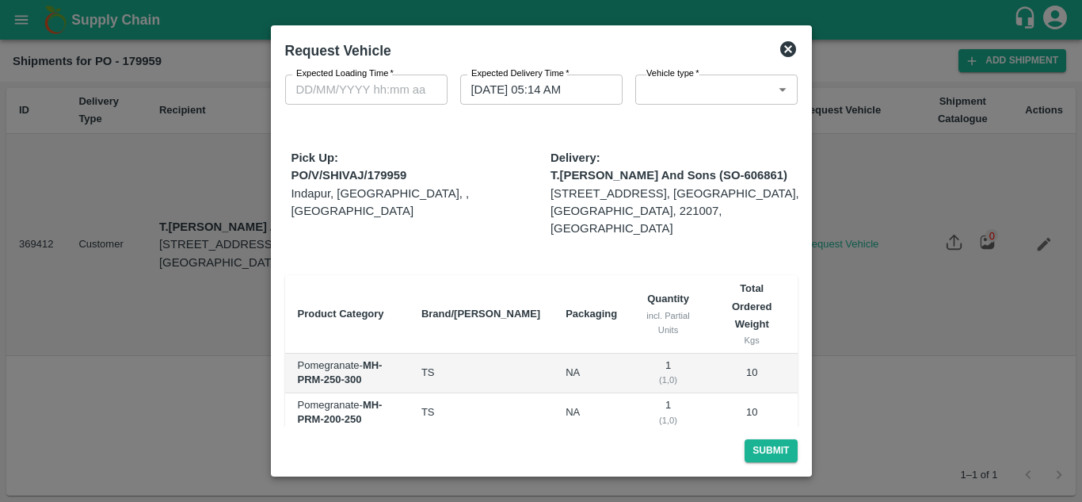
type input "DD/MM/YYYY hh:mm aa"
click at [294, 83] on input "DD/MM/YYYY hh:mm aa" at bounding box center [360, 89] width 151 height 30
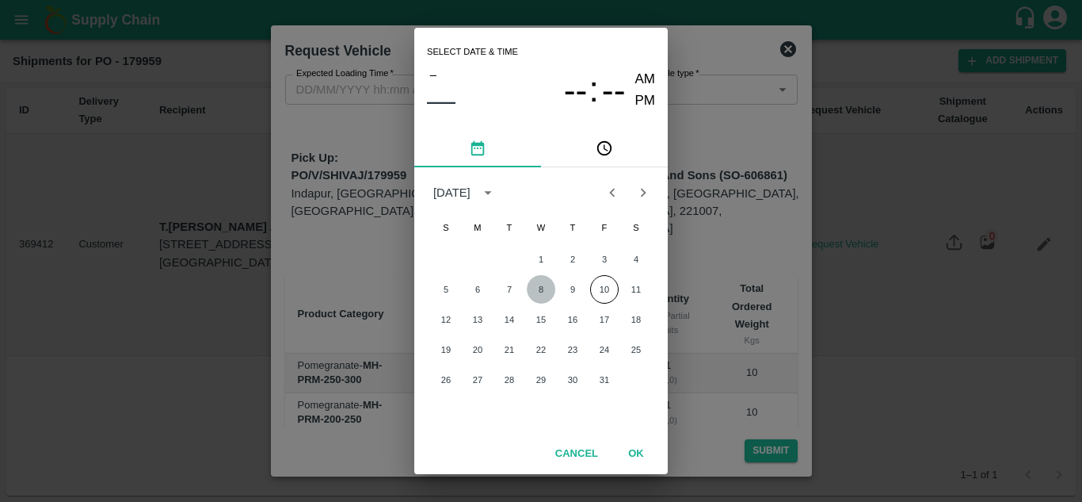
click at [540, 290] on button "8" at bounding box center [541, 289] width 29 height 29
type input "08/10/2025 12:00 AM"
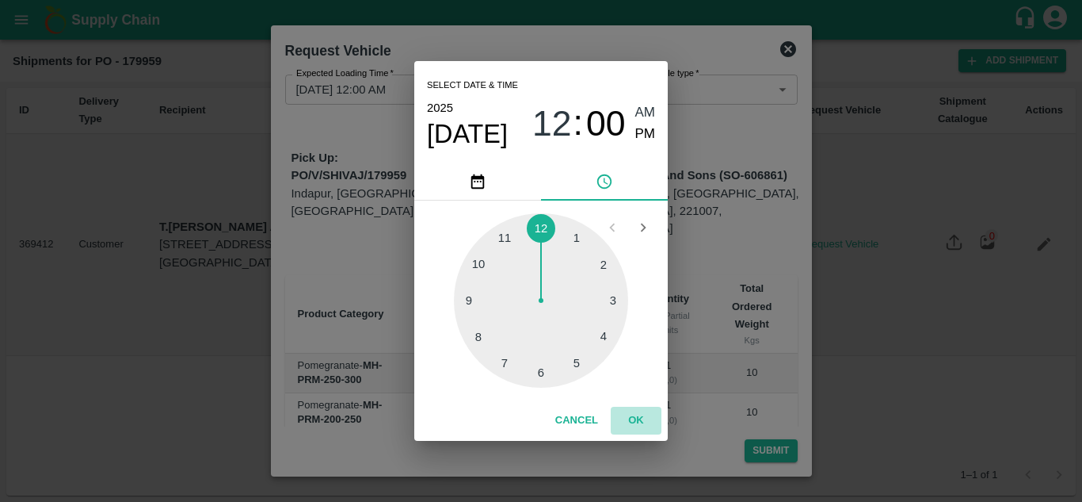
click at [626, 418] on button "OK" at bounding box center [636, 420] width 51 height 28
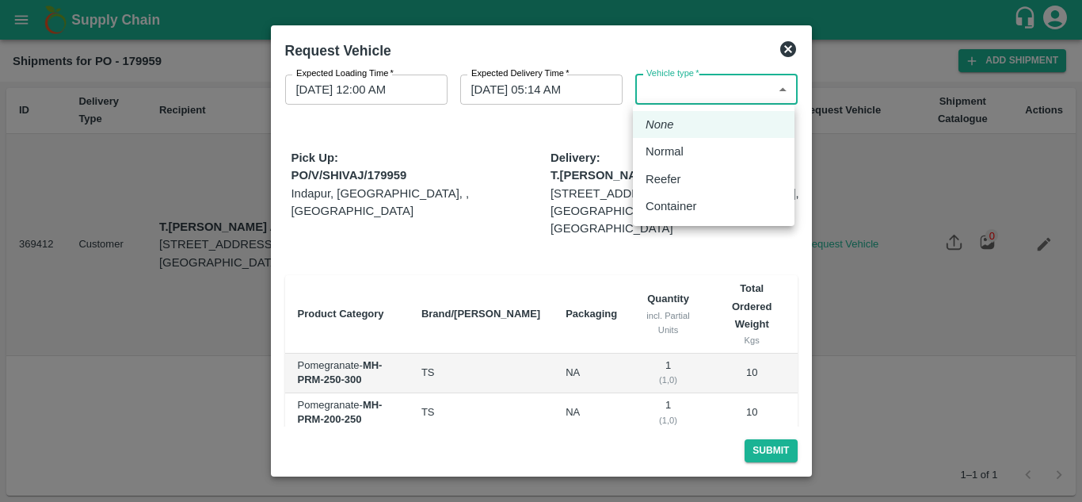
click at [690, 88] on body "Supply Chain Shipments for PO - 179959 Add Shipment ID Delivery Type Recipient …" at bounding box center [541, 251] width 1082 height 502
click at [657, 151] on p "Normal" at bounding box center [665, 151] width 38 height 17
type input "1"
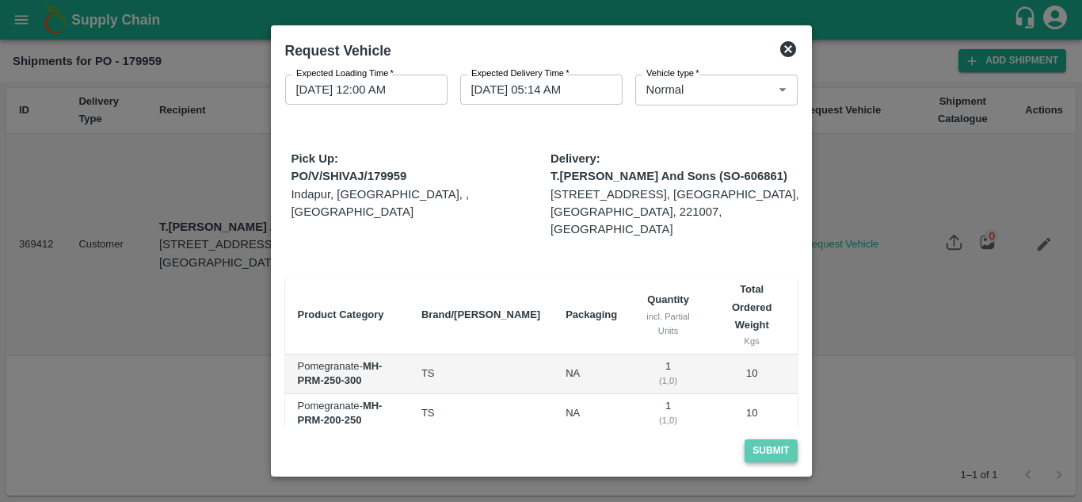
click at [765, 448] on button "Submit" at bounding box center [771, 450] width 52 height 23
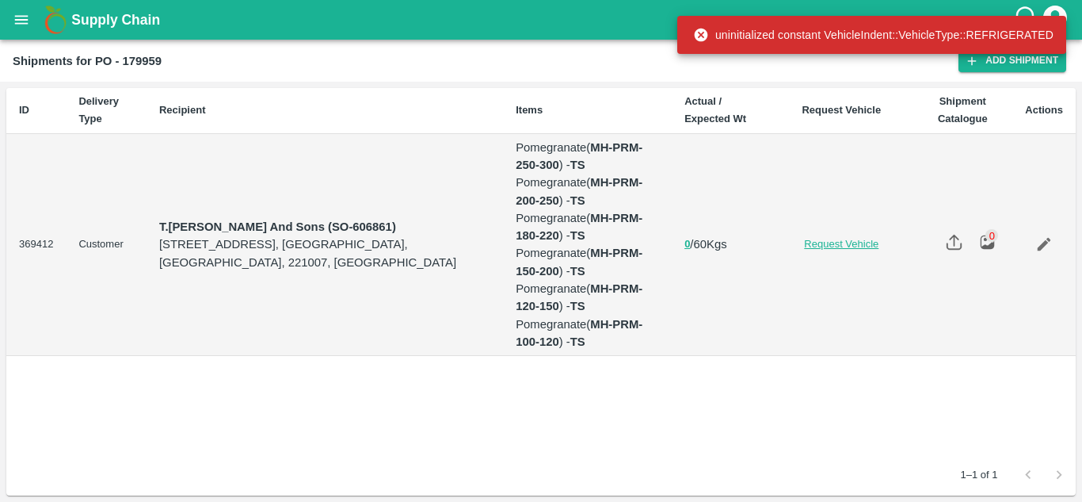
click at [856, 241] on link "Request Vehicle" at bounding box center [841, 244] width 117 height 15
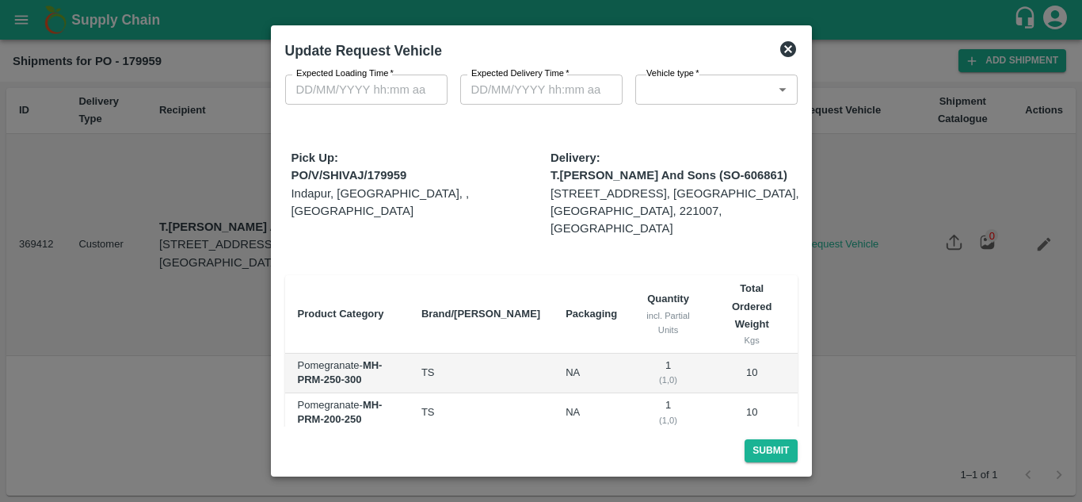
type input "1"
type input "08/10/2025 12:00 AM"
type input "13/10/2025 05:14 AM"
click at [775, 451] on button "Submit" at bounding box center [771, 450] width 52 height 23
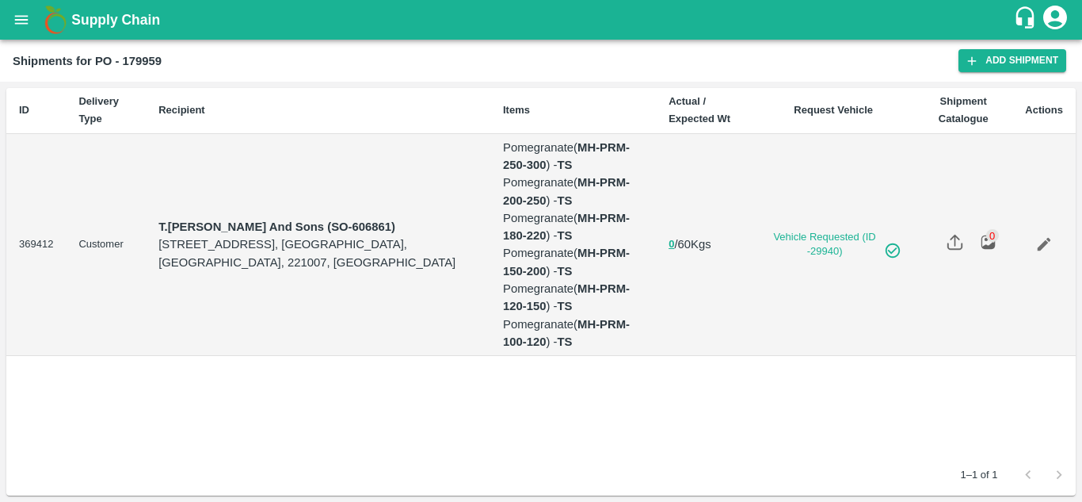
click at [30, 22] on icon "open drawer" at bounding box center [21, 19] width 17 height 17
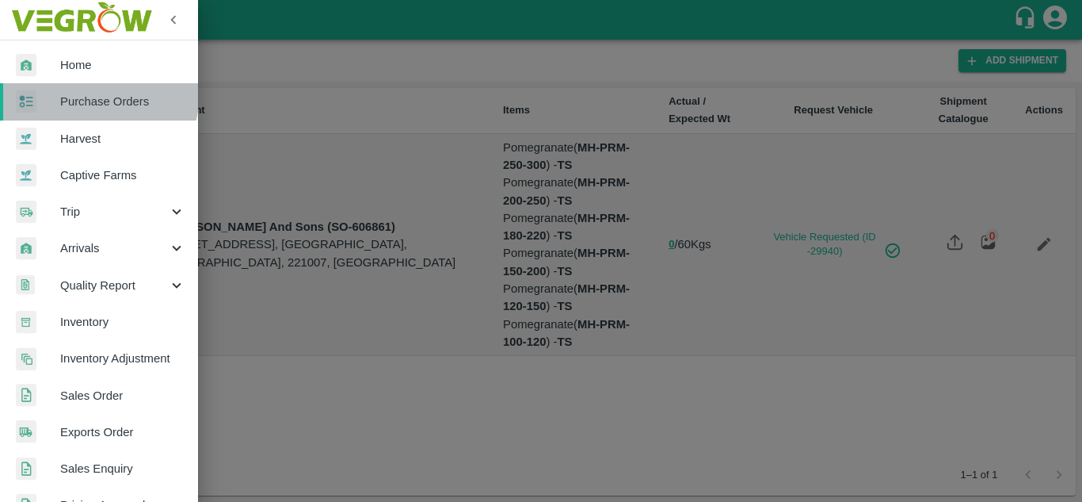
click at [93, 93] on span "Purchase Orders" at bounding box center [122, 101] width 125 height 17
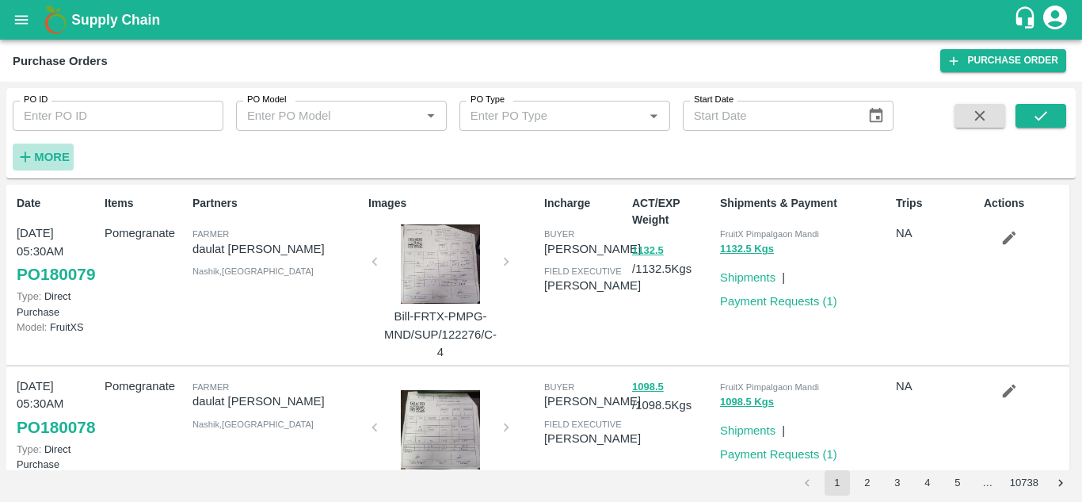
click at [65, 157] on strong "More" at bounding box center [52, 157] width 36 height 13
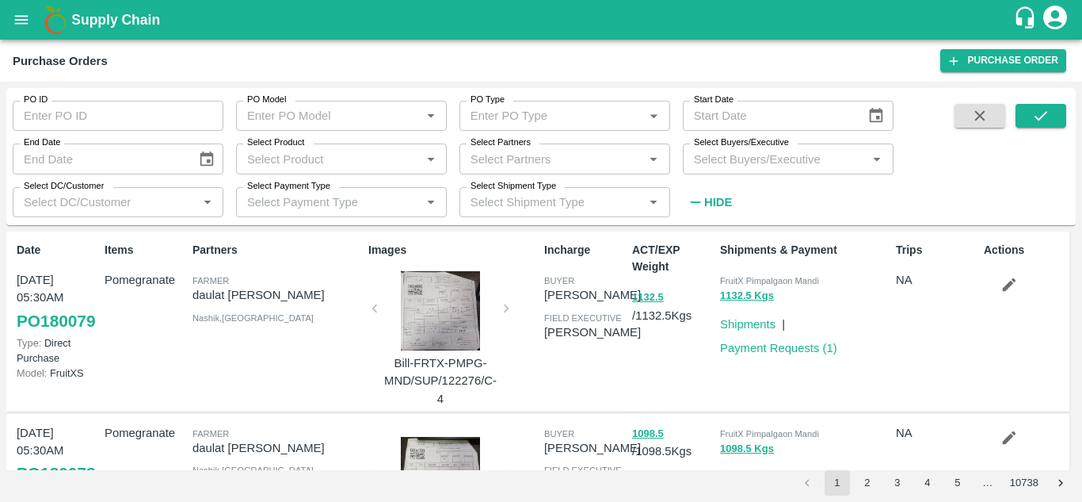
click at [735, 163] on input "Select Buyers/Executive" at bounding box center [775, 158] width 175 height 21
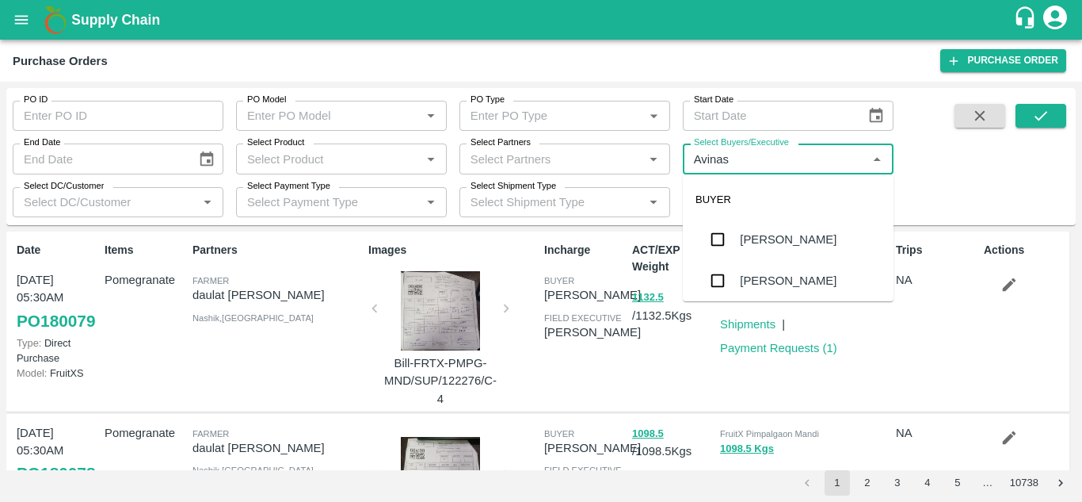
type input "Avinash"
click at [714, 284] on input "checkbox" at bounding box center [718, 281] width 32 height 32
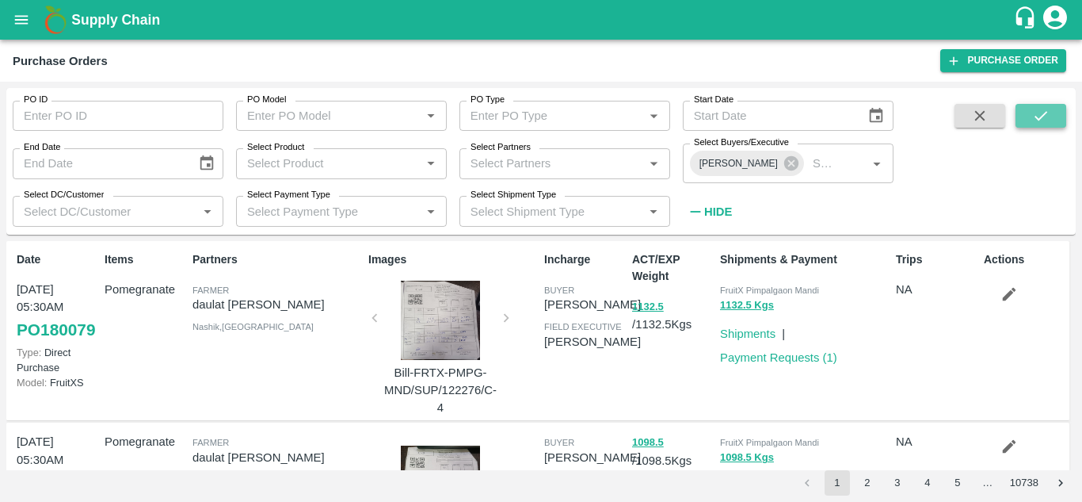
click at [1039, 125] on button "submit" at bounding box center [1041, 116] width 51 height 24
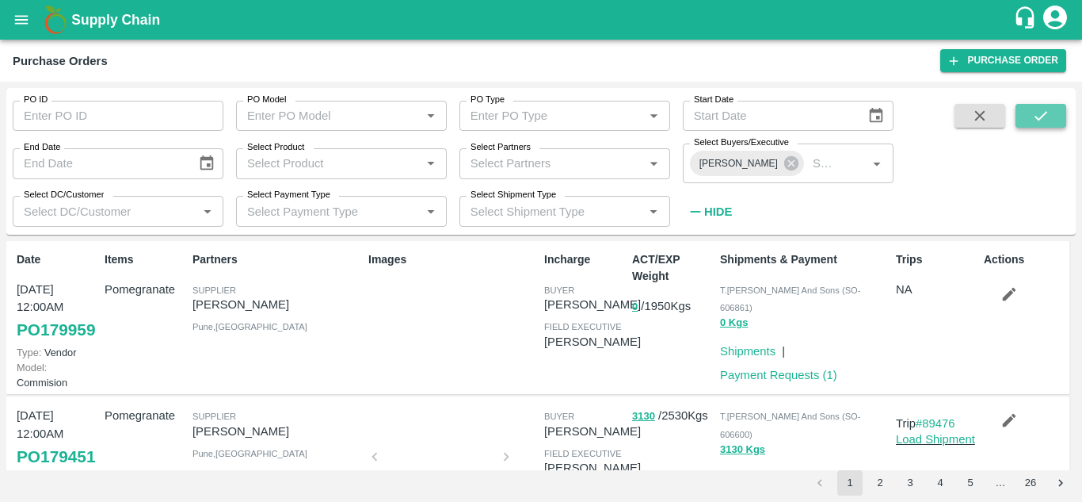
click at [1029, 121] on button "submit" at bounding box center [1041, 116] width 51 height 24
click at [1043, 119] on icon "submit" at bounding box center [1040, 115] width 17 height 17
